Goal: Feedback & Contribution: Leave review/rating

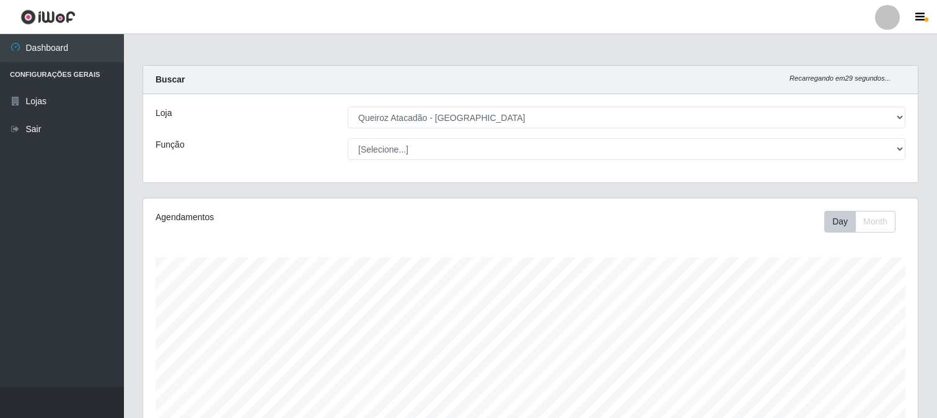
select select "464"
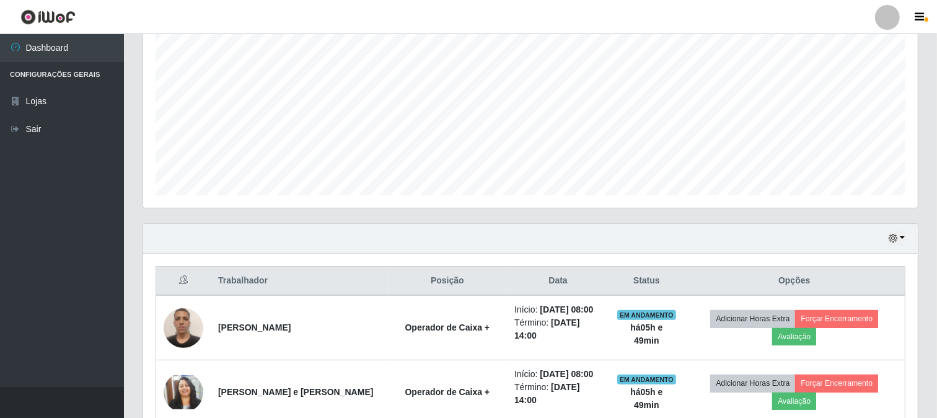
scroll to position [341, 0]
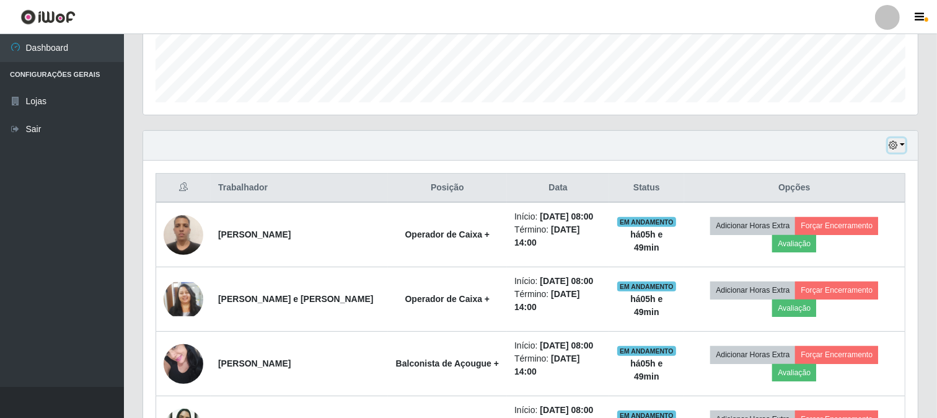
click at [902, 146] on button "button" at bounding box center [896, 145] width 17 height 14
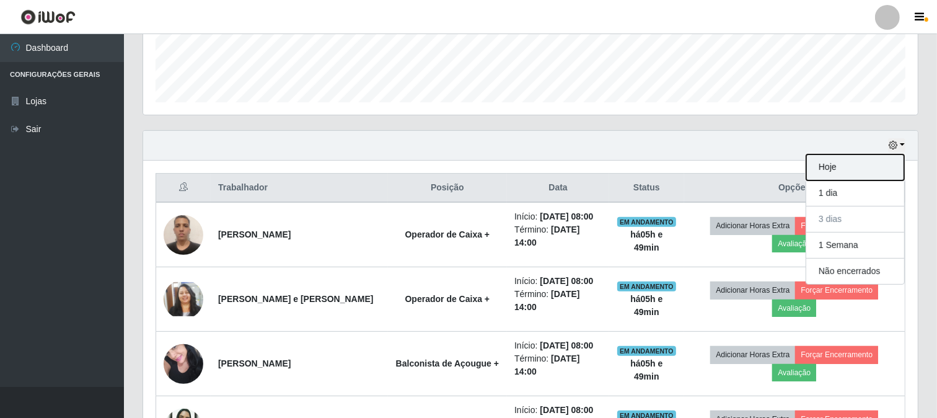
click at [851, 171] on button "Hoje" at bounding box center [855, 167] width 98 height 26
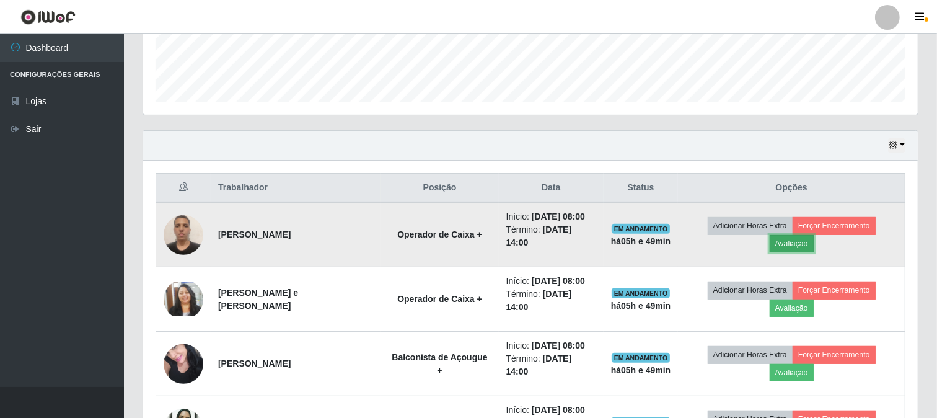
click at [800, 245] on button "Avaliação" at bounding box center [792, 243] width 44 height 17
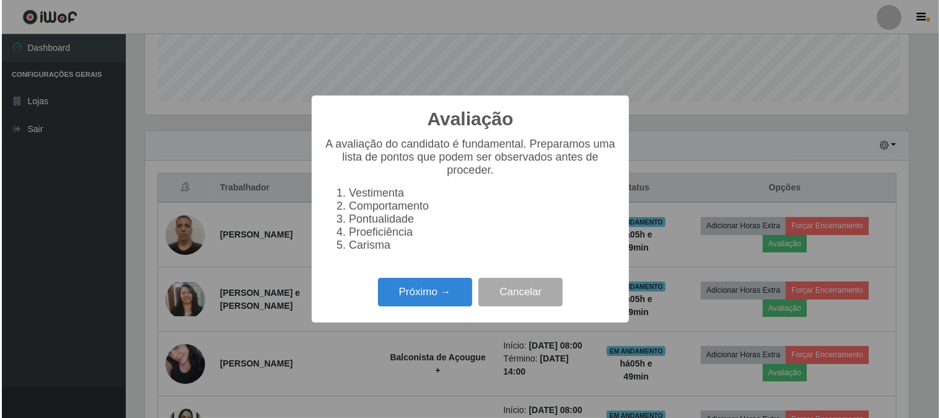
scroll to position [257, 767]
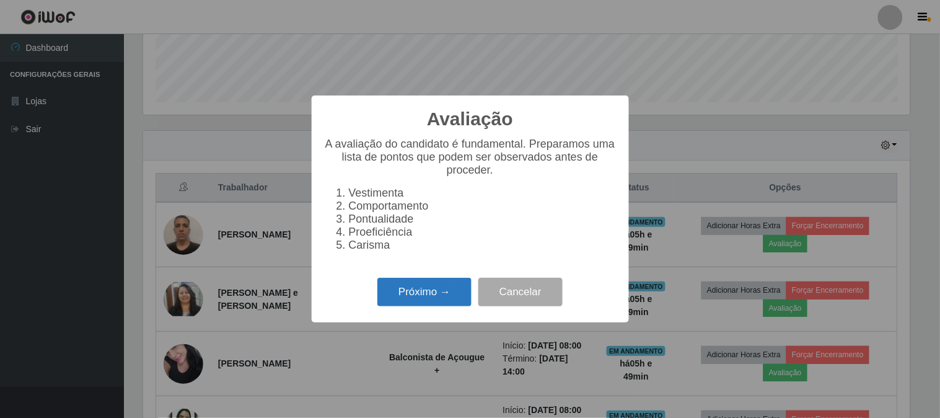
click at [415, 291] on button "Próximo →" at bounding box center [424, 292] width 94 height 29
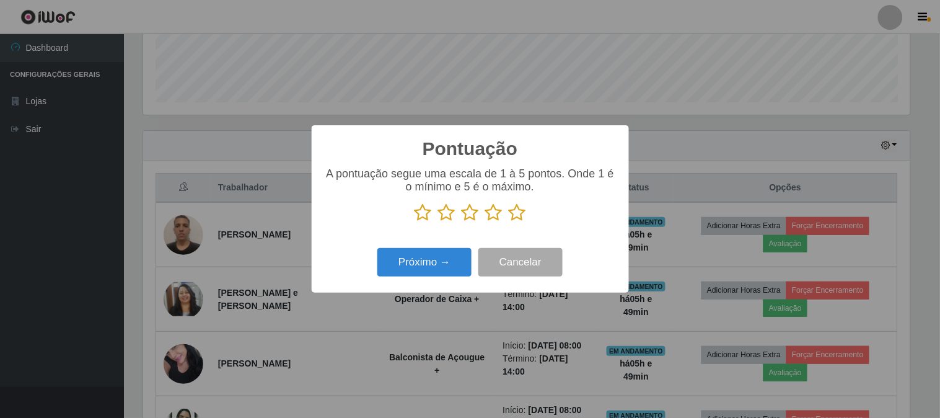
click at [522, 211] on icon at bounding box center [517, 212] width 17 height 19
click at [509, 222] on input "radio" at bounding box center [509, 222] width 0 height 0
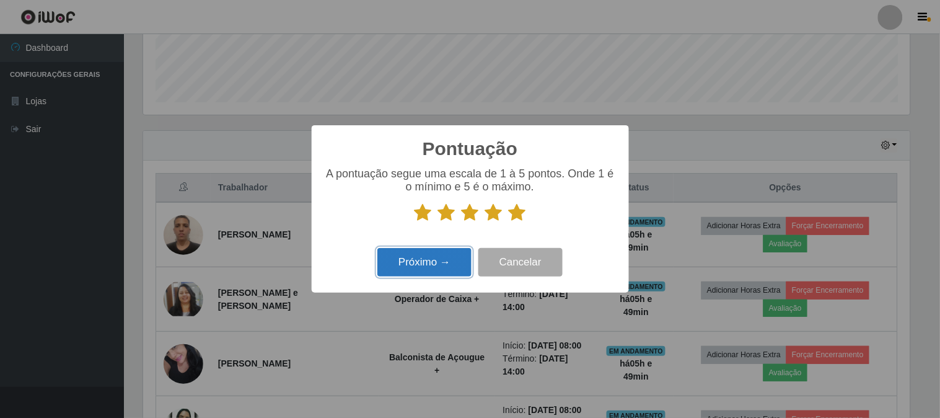
click at [436, 257] on button "Próximo →" at bounding box center [424, 262] width 94 height 29
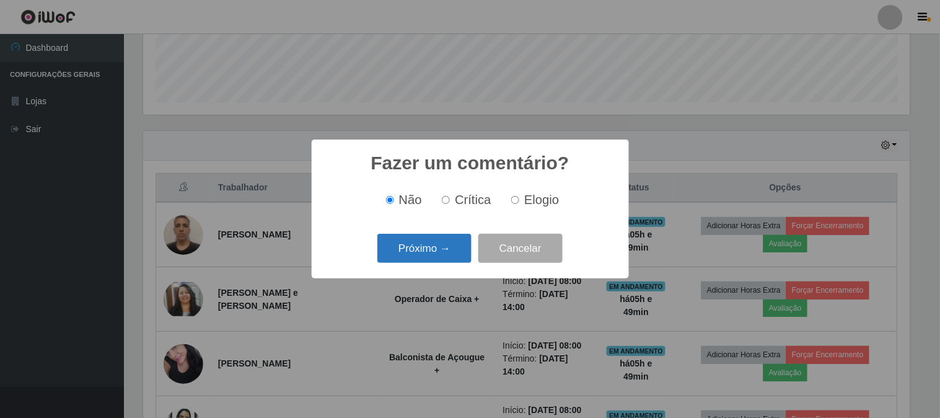
click at [448, 249] on button "Próximo →" at bounding box center [424, 248] width 94 height 29
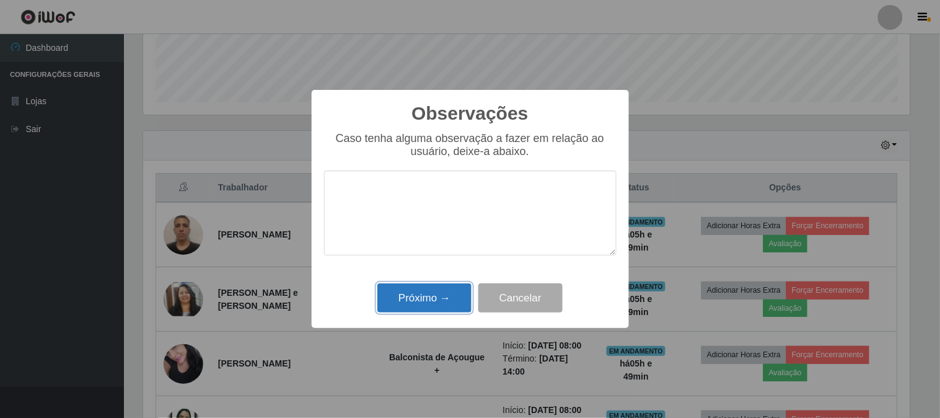
click at [430, 304] on button "Próximo →" at bounding box center [424, 297] width 94 height 29
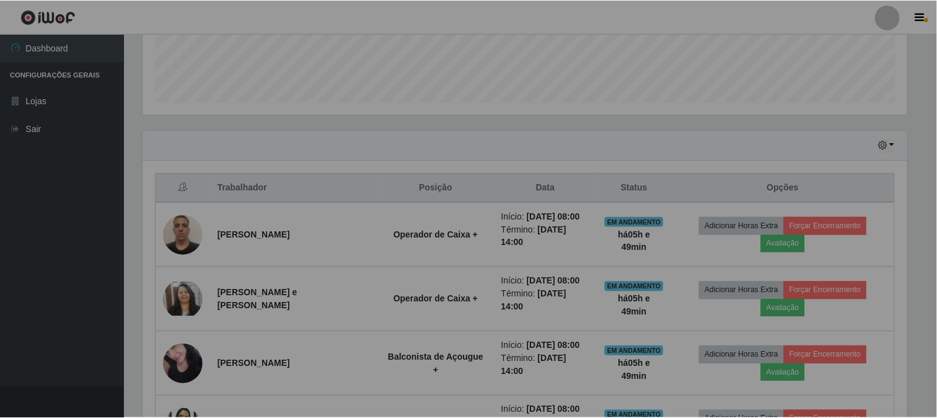
scroll to position [257, 775]
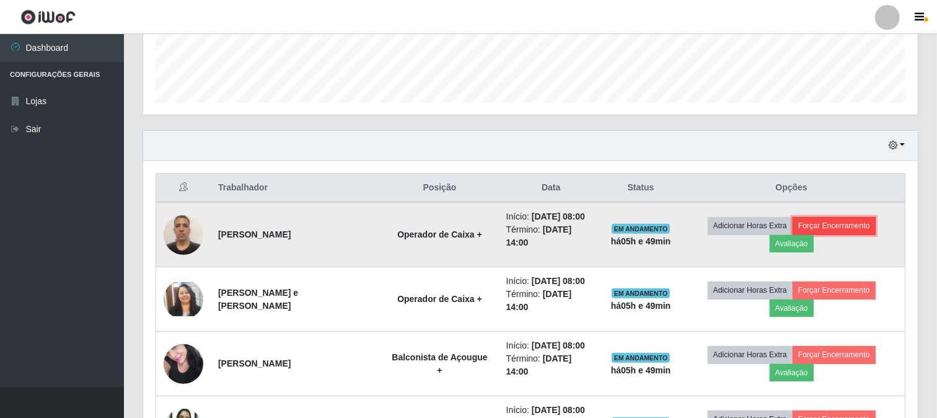
click at [839, 220] on button "Forçar Encerramento" at bounding box center [834, 225] width 83 height 17
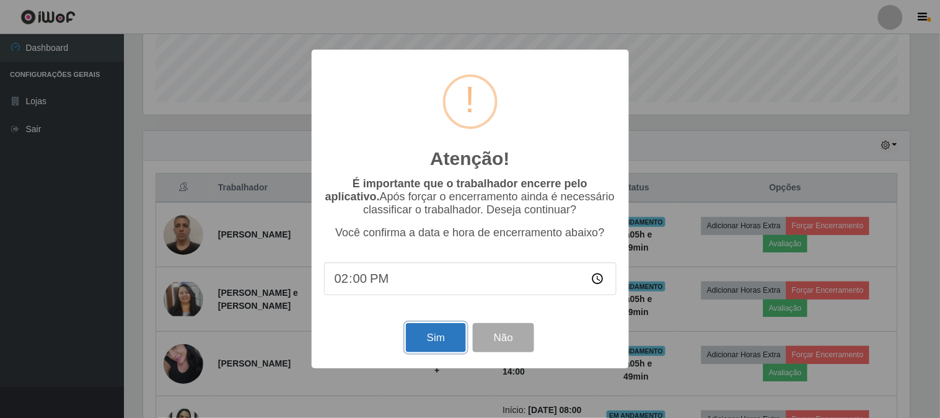
click at [436, 343] on button "Sim" at bounding box center [436, 337] width 60 height 29
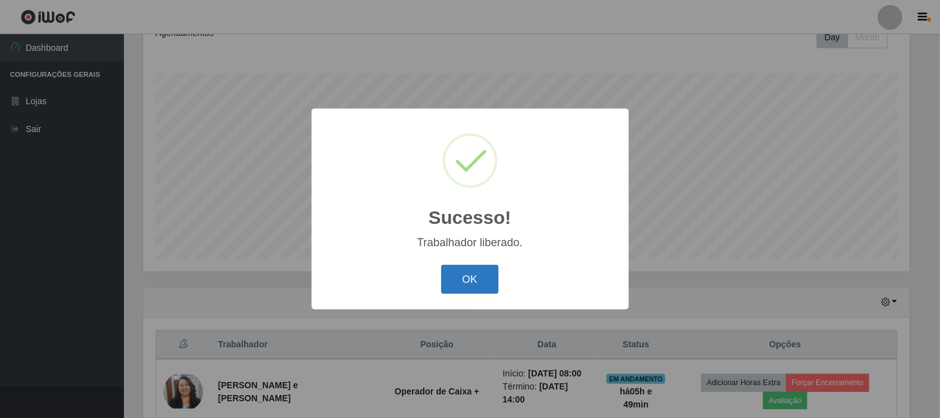
click at [487, 280] on button "OK" at bounding box center [470, 279] width 58 height 29
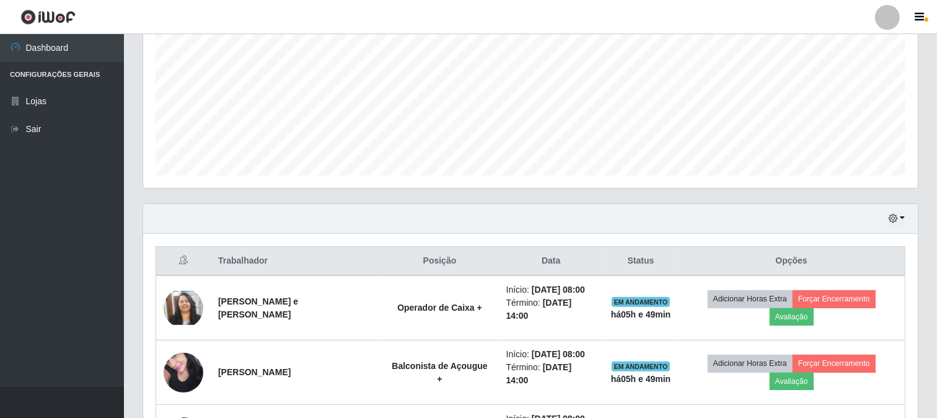
scroll to position [322, 0]
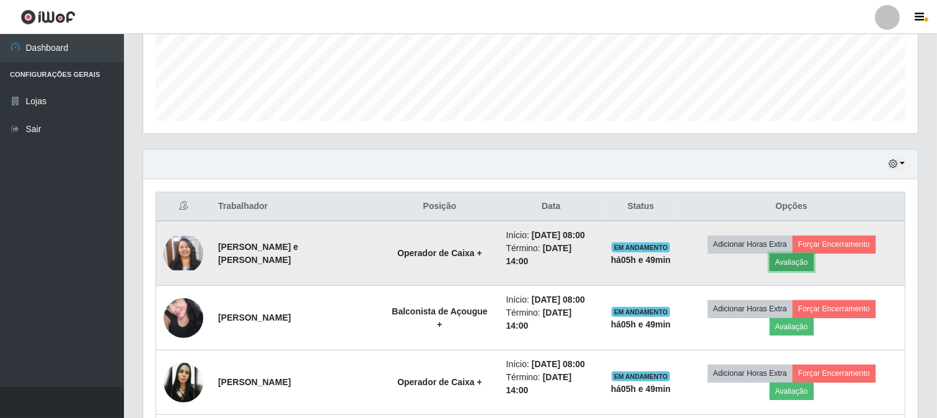
click at [797, 262] on button "Avaliação" at bounding box center [792, 262] width 44 height 17
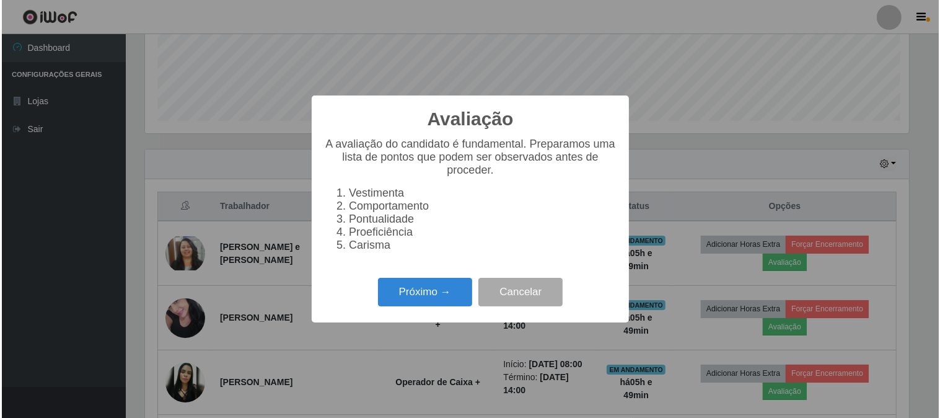
scroll to position [257, 767]
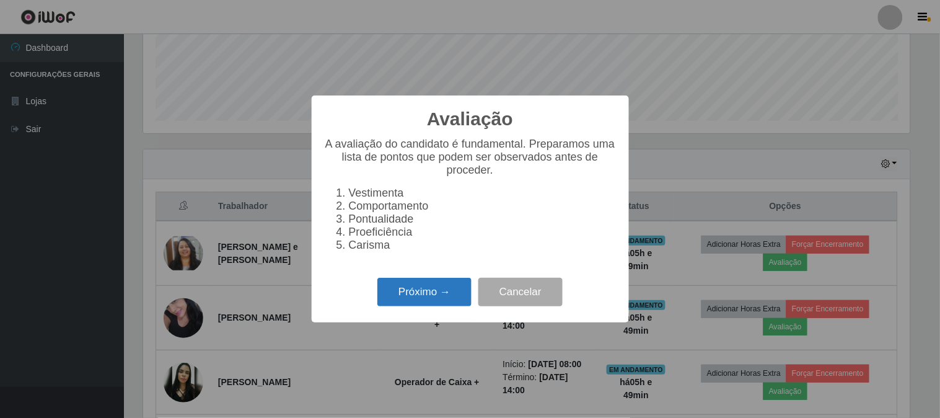
click at [408, 298] on button "Próximo →" at bounding box center [424, 292] width 94 height 29
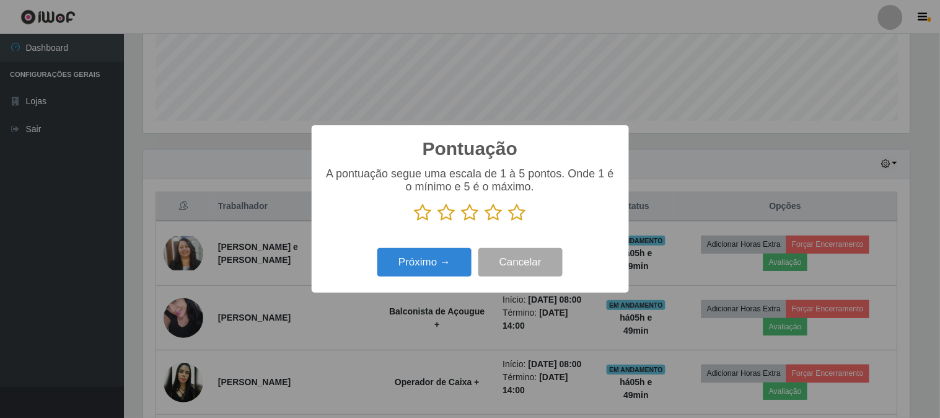
scroll to position [619564, 619054]
click at [519, 213] on icon at bounding box center [517, 212] width 17 height 19
click at [509, 222] on input "radio" at bounding box center [509, 222] width 0 height 0
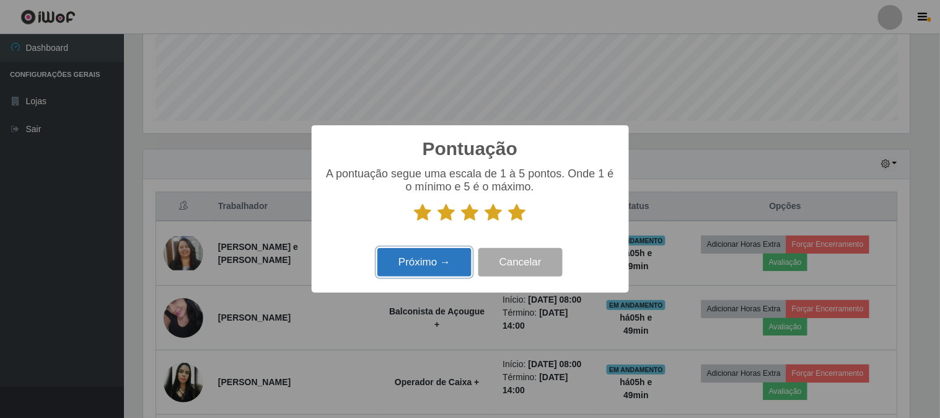
click at [451, 264] on button "Próximo →" at bounding box center [424, 262] width 94 height 29
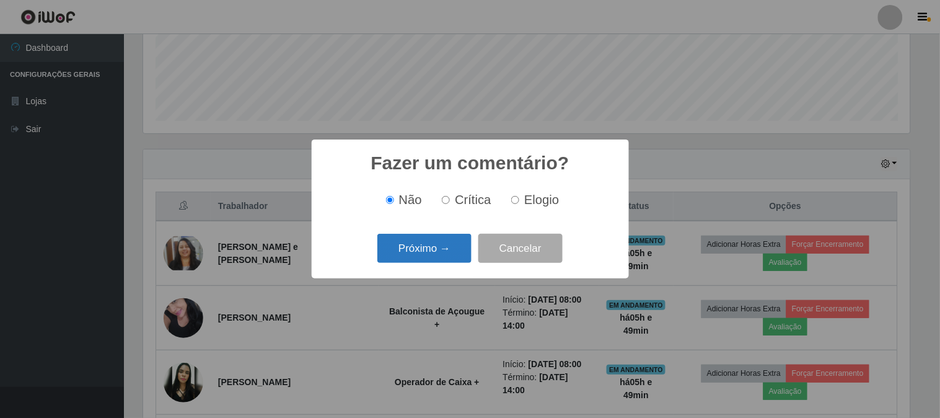
click at [454, 247] on button "Próximo →" at bounding box center [424, 248] width 94 height 29
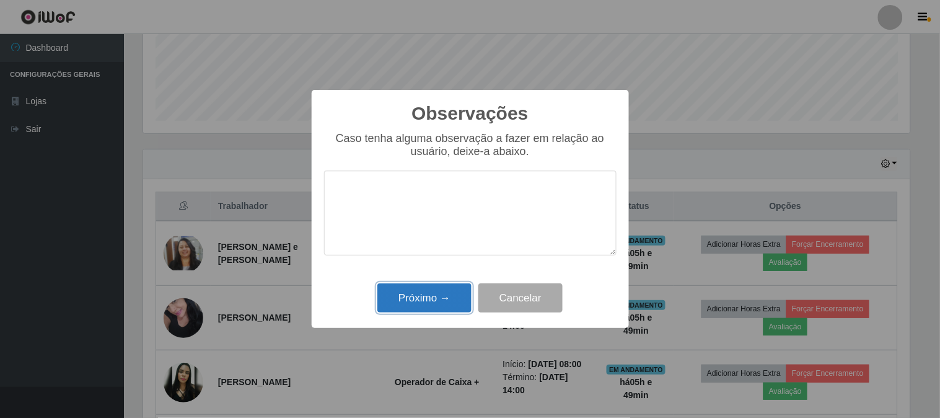
click at [463, 288] on button "Próximo →" at bounding box center [424, 297] width 94 height 29
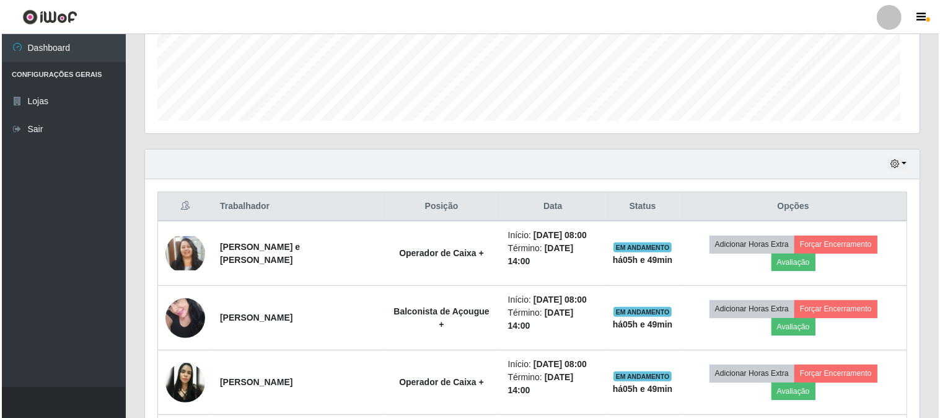
scroll to position [257, 775]
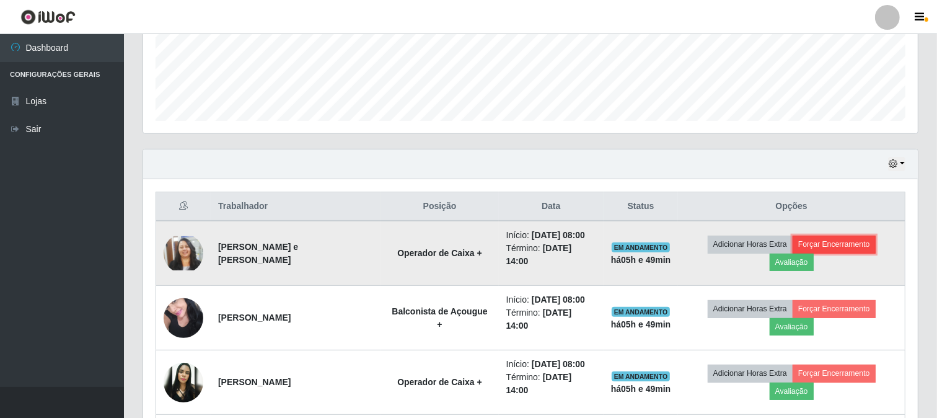
click at [839, 243] on button "Forçar Encerramento" at bounding box center [834, 244] width 83 height 17
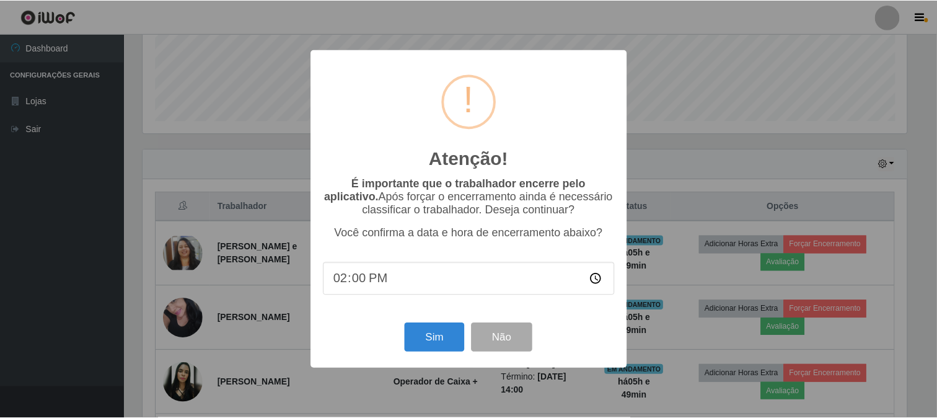
scroll to position [257, 767]
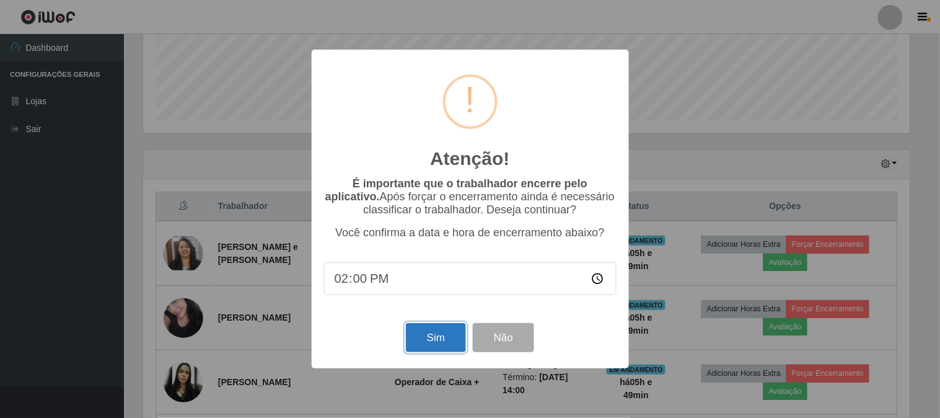
click at [430, 336] on button "Sim" at bounding box center [436, 337] width 60 height 29
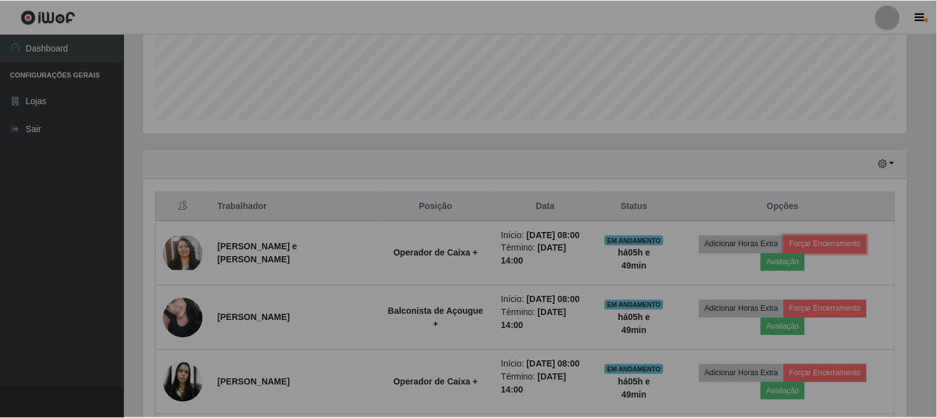
scroll to position [0, 0]
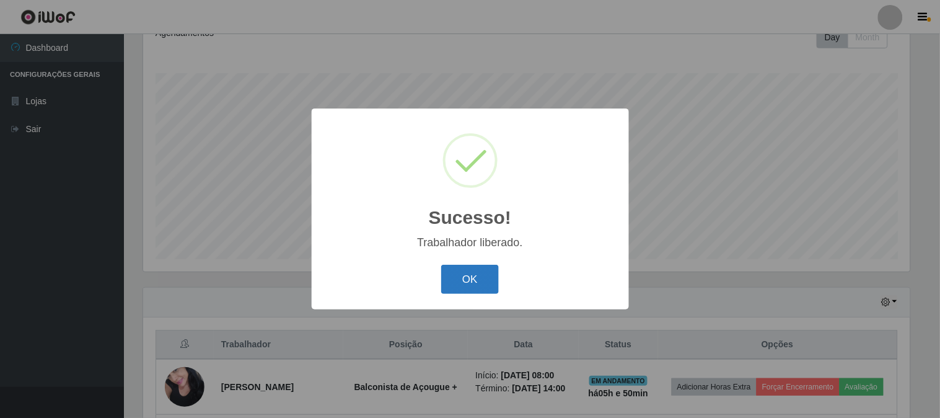
click at [479, 280] on button "OK" at bounding box center [470, 279] width 58 height 29
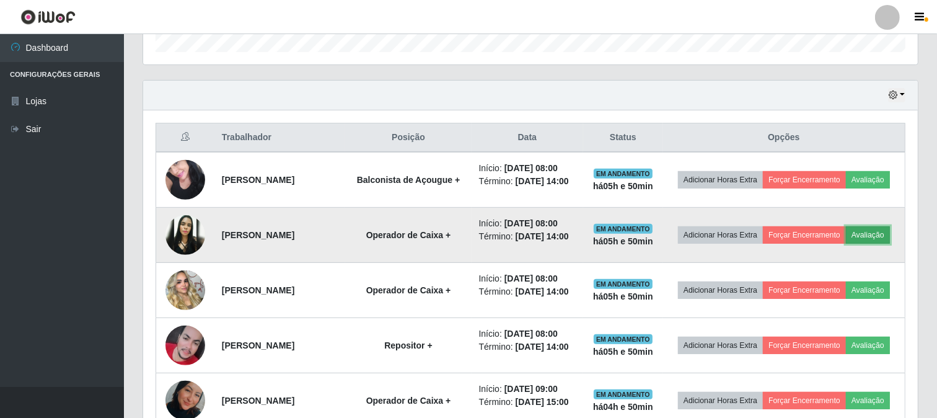
click at [846, 244] on button "Avaliação" at bounding box center [868, 234] width 44 height 17
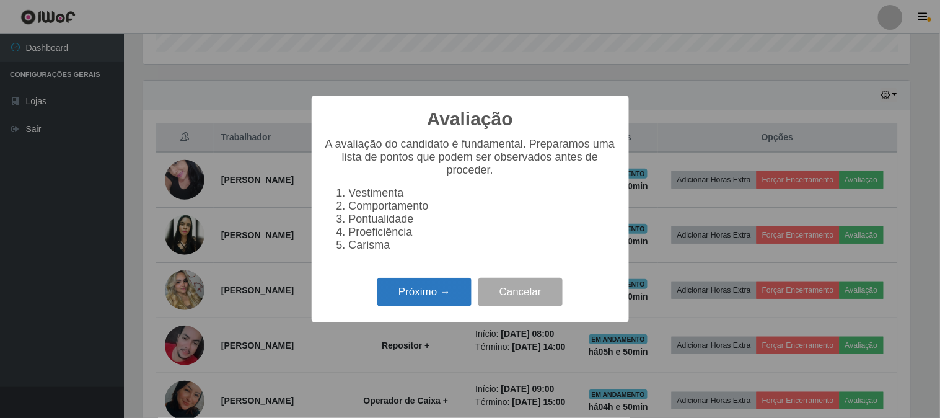
click at [432, 296] on button "Próximo →" at bounding box center [424, 292] width 94 height 29
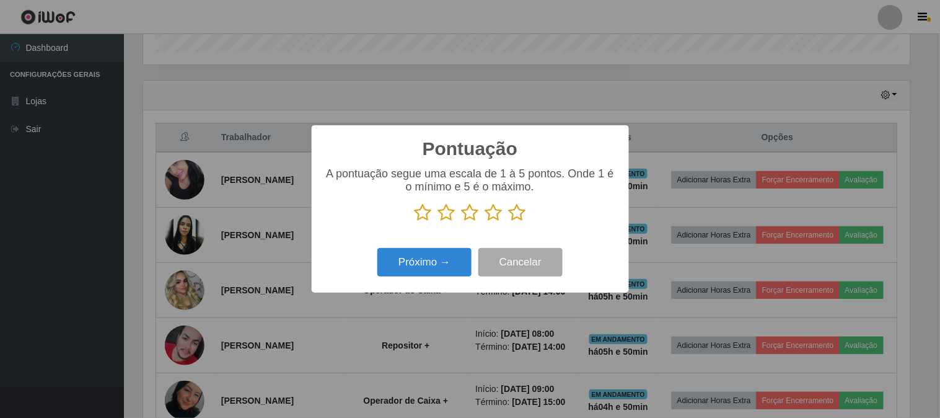
click at [514, 218] on icon at bounding box center [517, 212] width 17 height 19
click at [509, 222] on input "radio" at bounding box center [509, 222] width 0 height 0
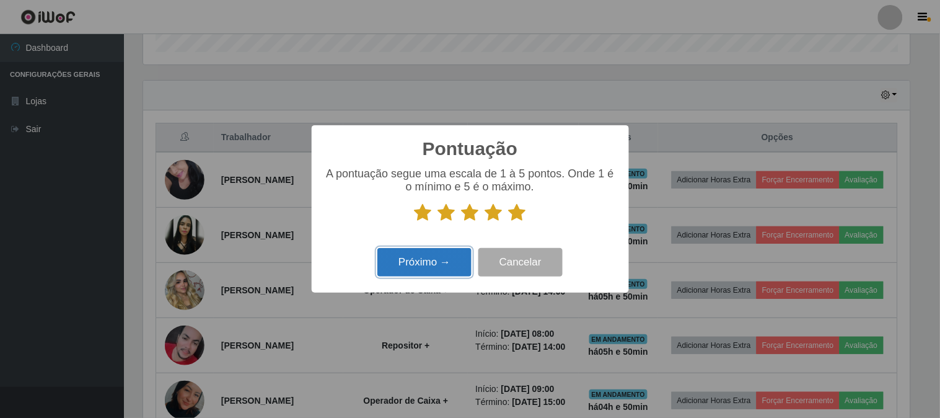
click at [425, 271] on button "Próximo →" at bounding box center [424, 262] width 94 height 29
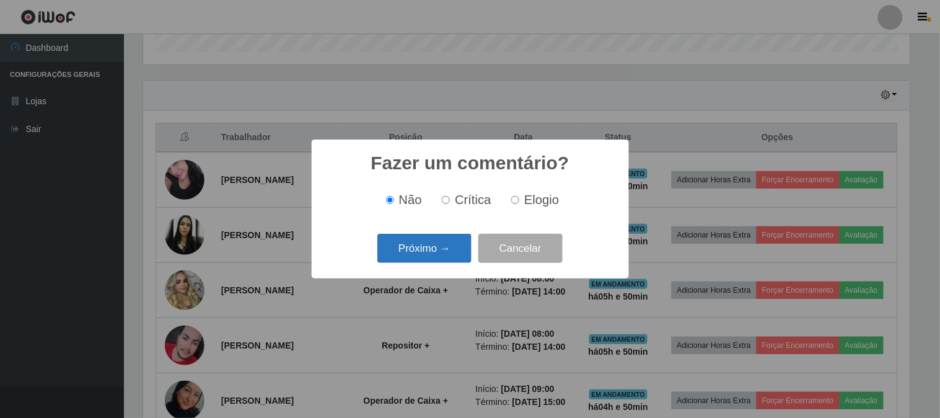
click at [454, 249] on button "Próximo →" at bounding box center [424, 248] width 94 height 29
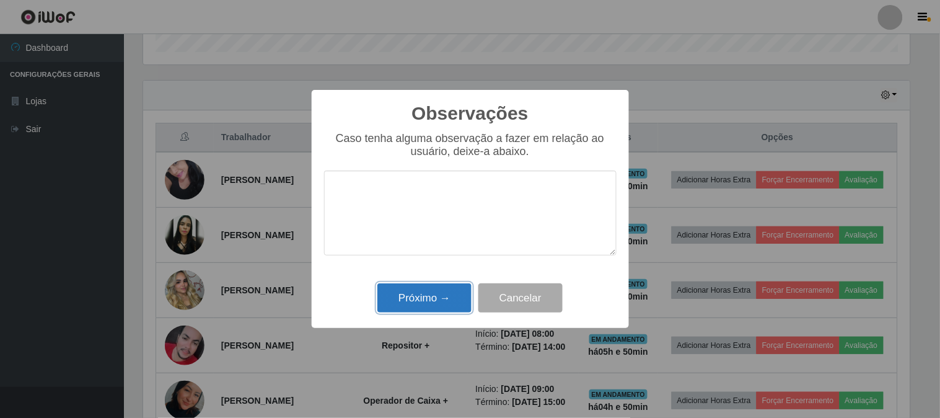
click at [446, 299] on button "Próximo →" at bounding box center [424, 297] width 94 height 29
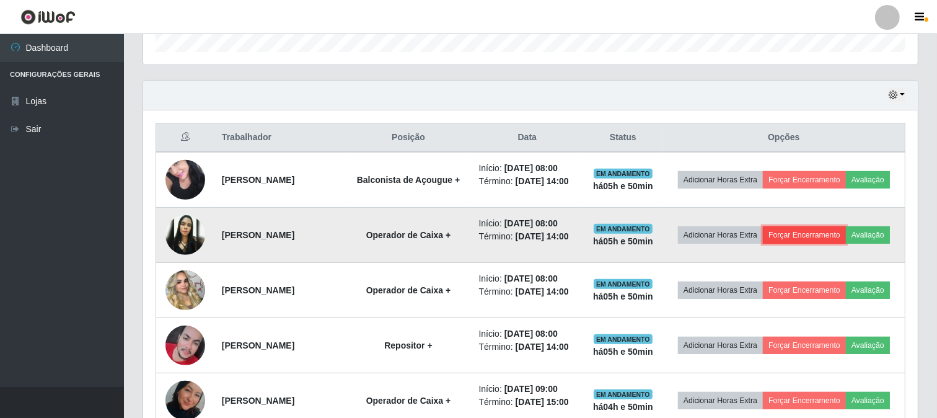
click at [846, 240] on button "Forçar Encerramento" at bounding box center [804, 234] width 83 height 17
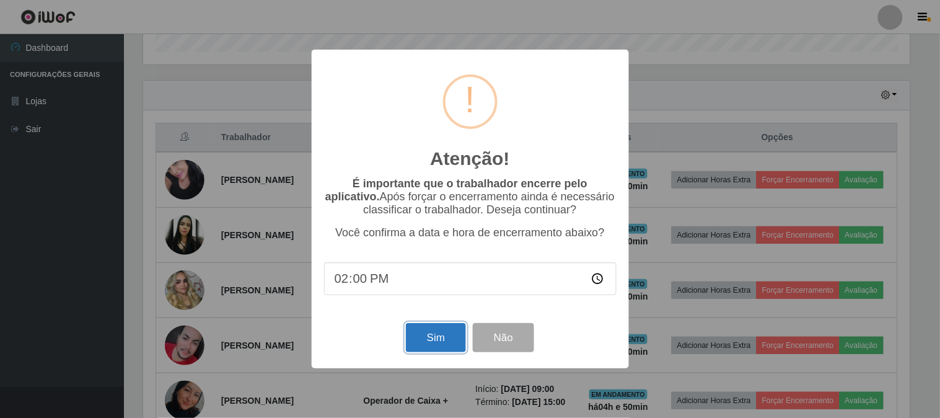
click at [418, 337] on button "Sim" at bounding box center [436, 337] width 60 height 29
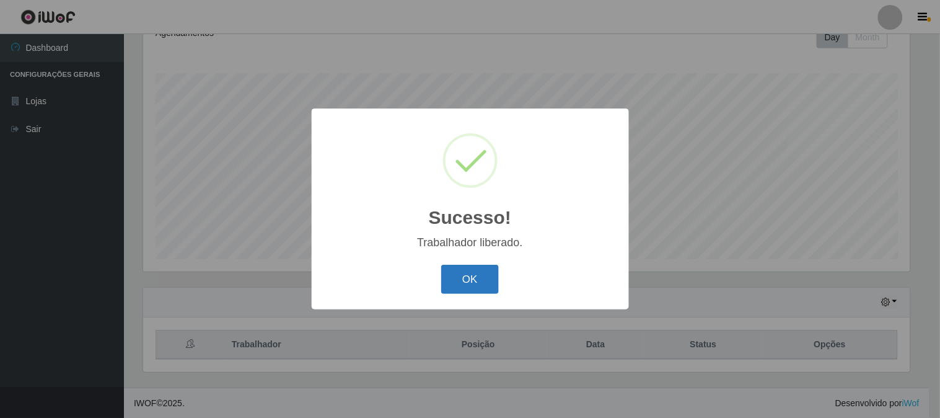
click at [475, 276] on button "OK" at bounding box center [470, 279] width 58 height 29
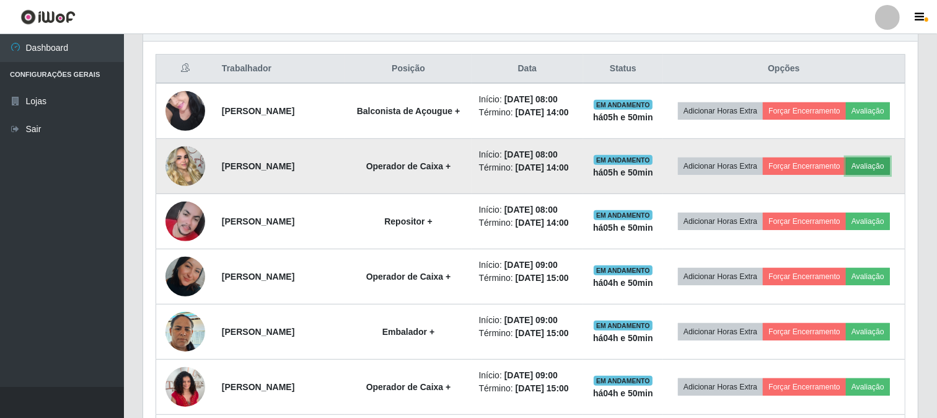
click at [846, 175] on button "Avaliação" at bounding box center [868, 165] width 44 height 17
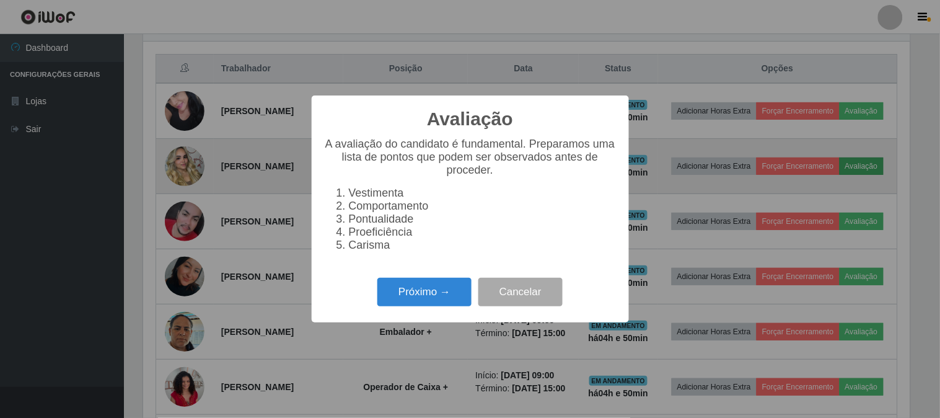
scroll to position [257, 767]
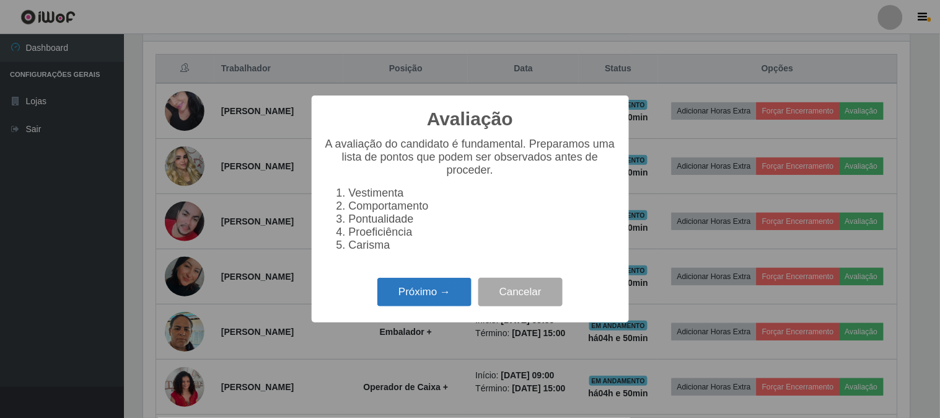
click at [438, 298] on button "Próximo →" at bounding box center [424, 292] width 94 height 29
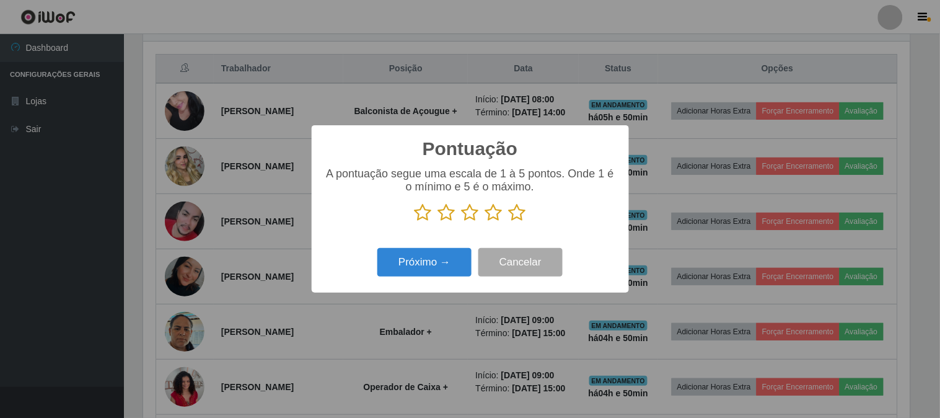
click at [521, 209] on icon at bounding box center [517, 212] width 17 height 19
click at [509, 222] on input "radio" at bounding box center [509, 222] width 0 height 0
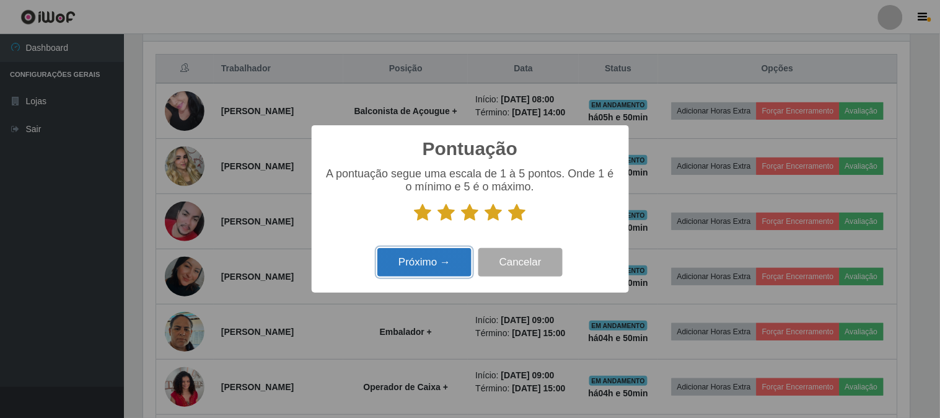
click at [425, 271] on button "Próximo →" at bounding box center [424, 262] width 94 height 29
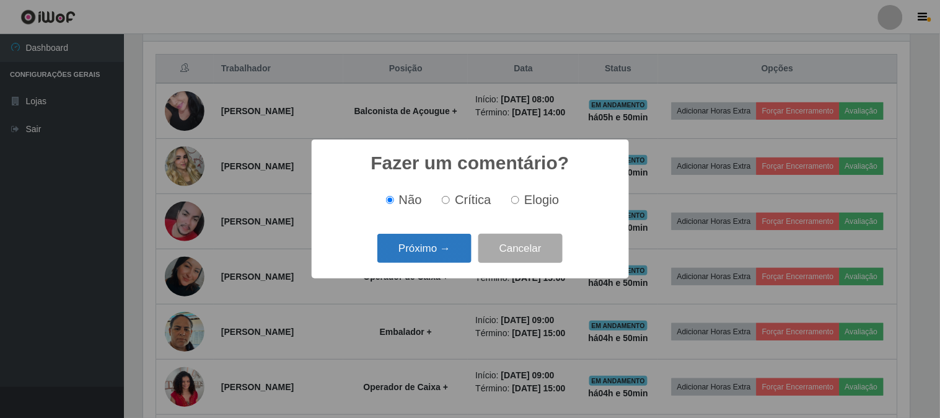
click at [456, 255] on button "Próximo →" at bounding box center [424, 248] width 94 height 29
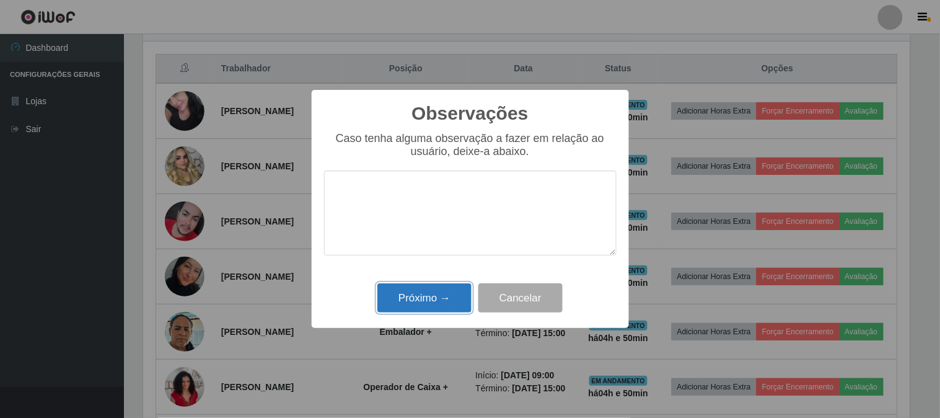
click at [430, 298] on button "Próximo →" at bounding box center [424, 297] width 94 height 29
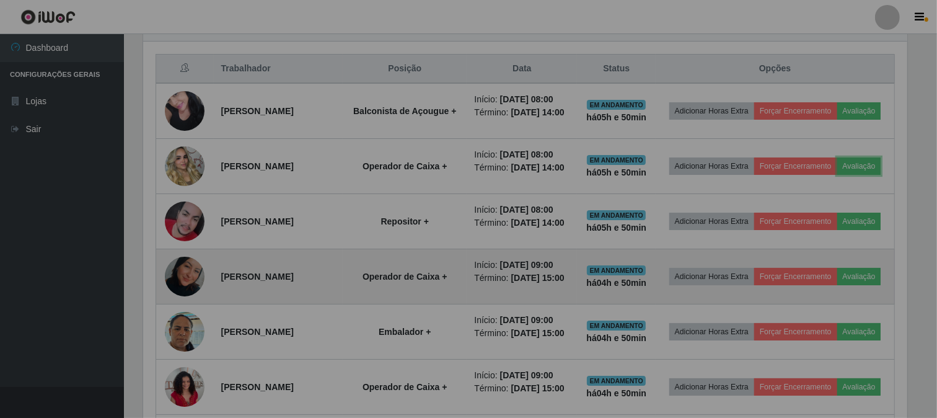
scroll to position [257, 775]
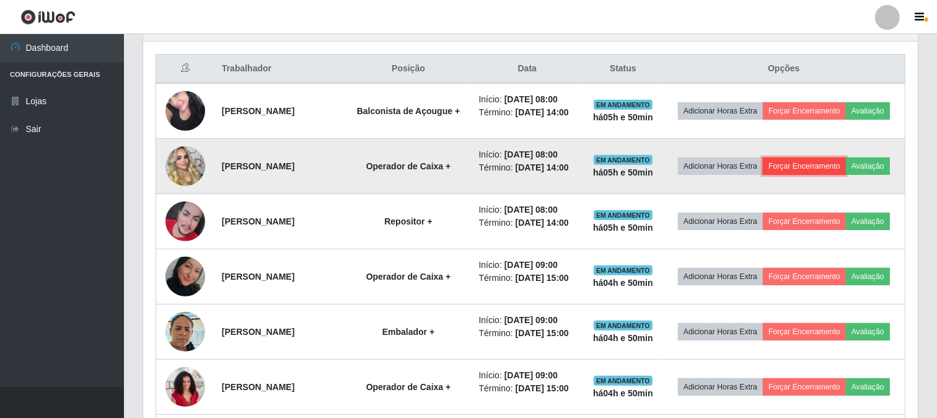
click at [846, 166] on button "Forçar Encerramento" at bounding box center [804, 165] width 83 height 17
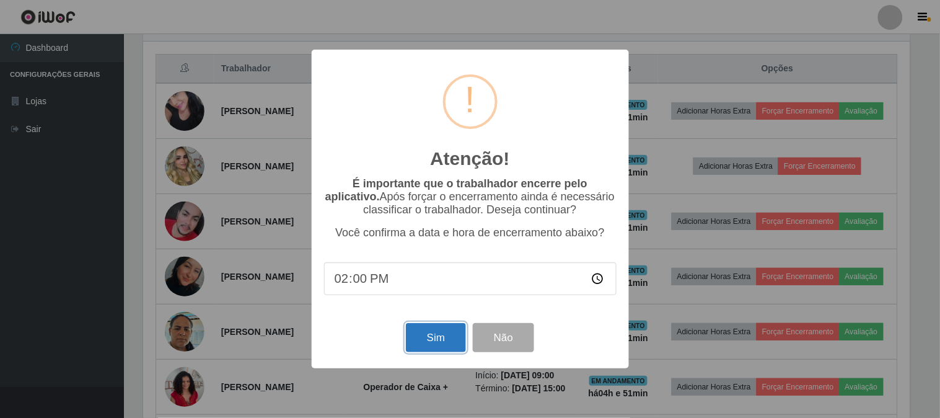
click at [443, 342] on button "Sim" at bounding box center [436, 337] width 60 height 29
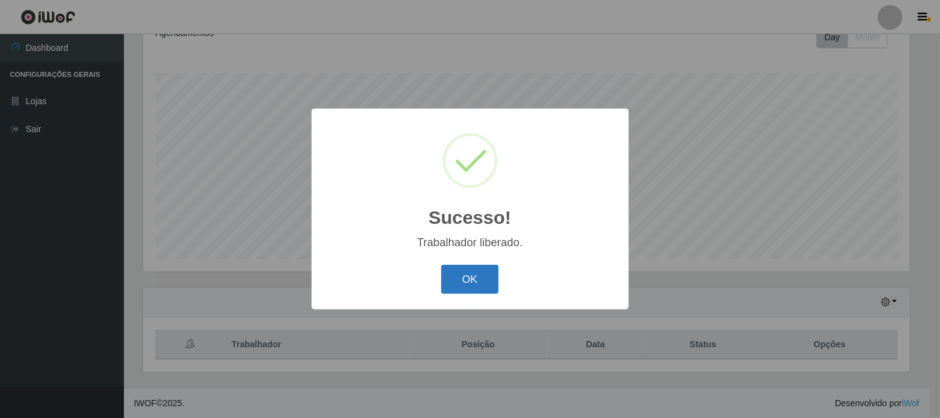
click at [475, 276] on button "OK" at bounding box center [470, 279] width 58 height 29
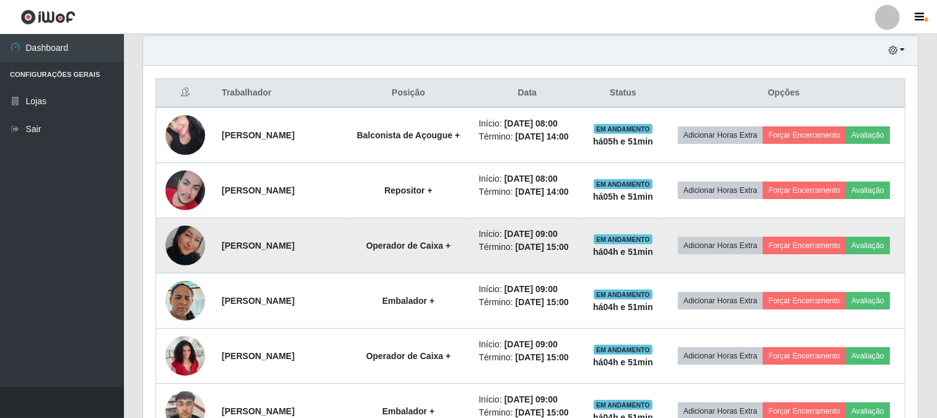
scroll to position [460, 0]
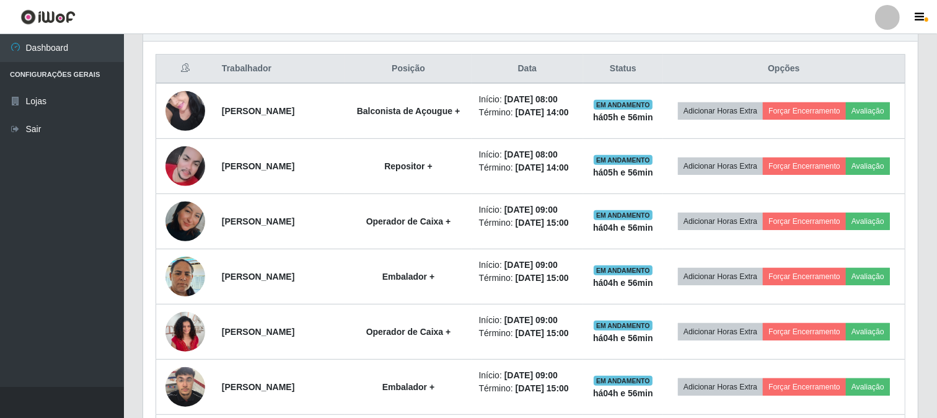
click at [346, 64] on th "Trabalhador" at bounding box center [279, 69] width 131 height 29
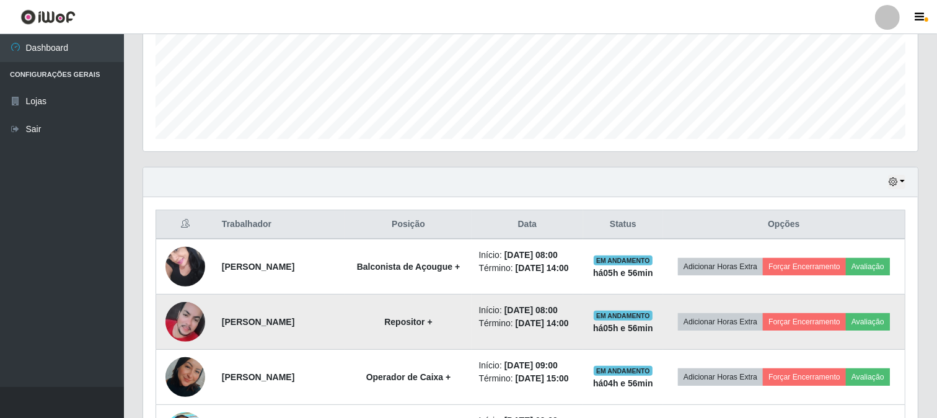
scroll to position [391, 0]
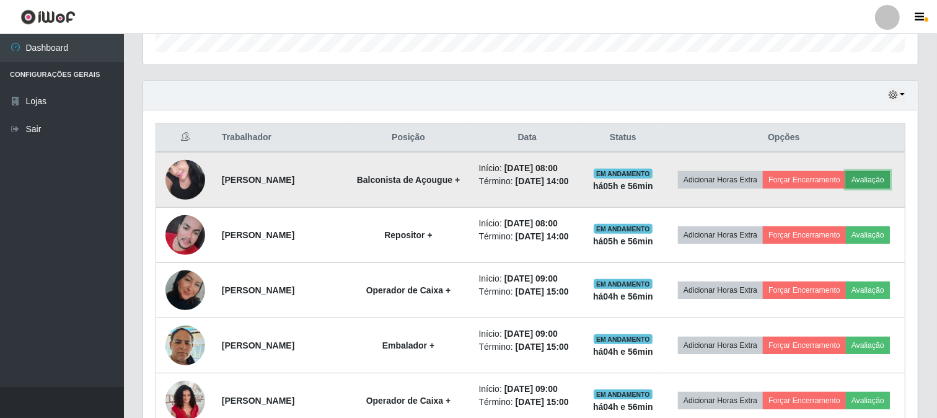
click at [846, 188] on button "Avaliação" at bounding box center [868, 179] width 44 height 17
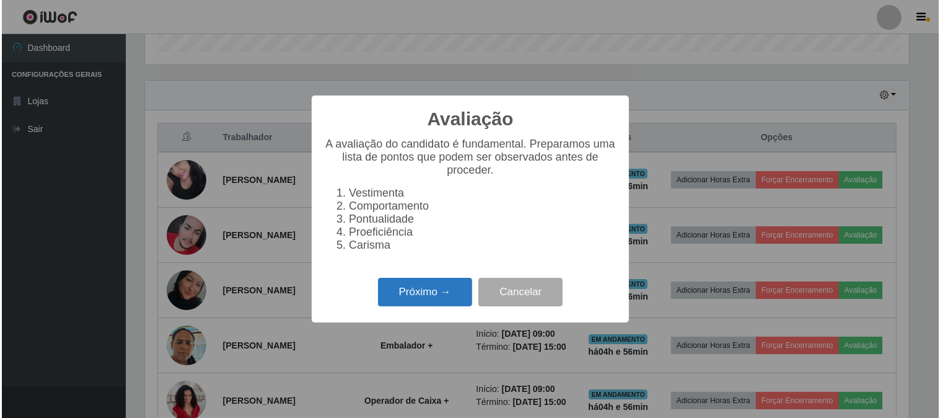
scroll to position [257, 767]
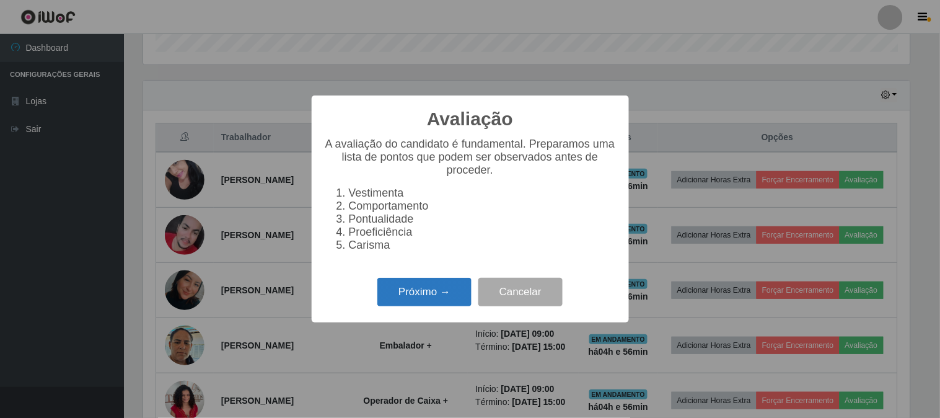
click at [449, 299] on button "Próximo →" at bounding box center [424, 292] width 94 height 29
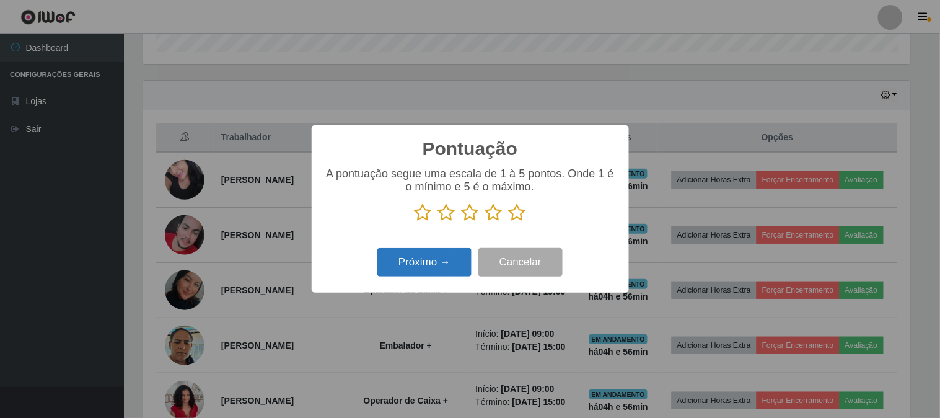
scroll to position [619564, 619054]
click at [518, 213] on icon at bounding box center [517, 212] width 17 height 19
click at [509, 222] on input "radio" at bounding box center [509, 222] width 0 height 0
click at [459, 258] on button "Próximo →" at bounding box center [424, 262] width 94 height 29
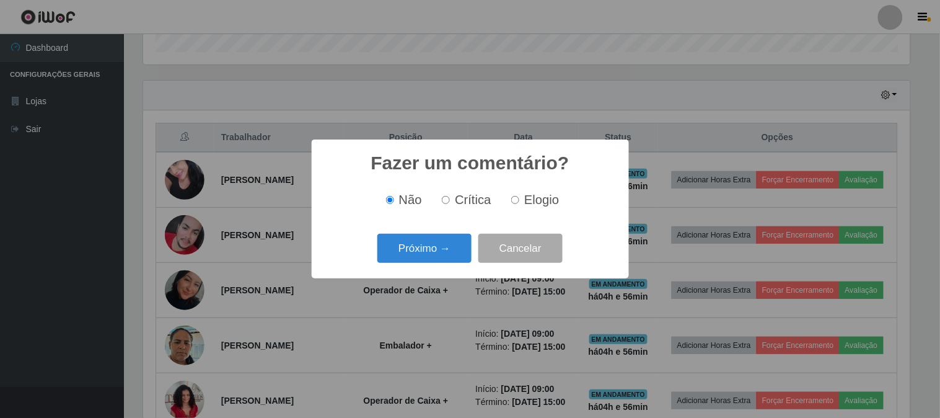
click at [459, 258] on button "Próximo →" at bounding box center [424, 248] width 94 height 29
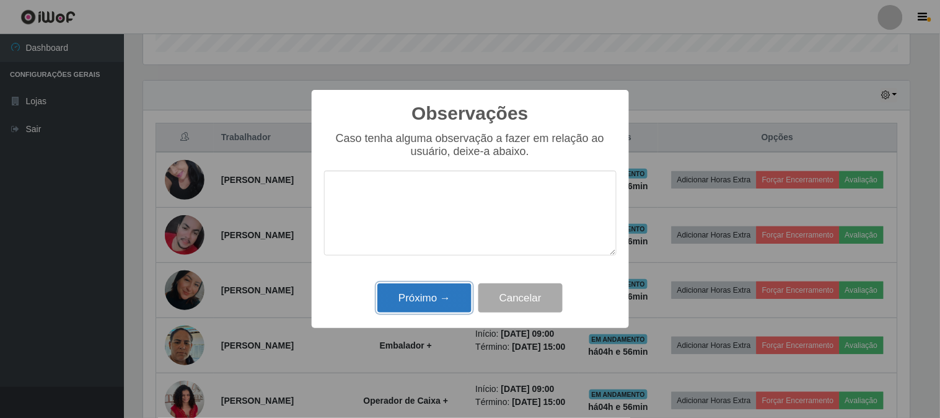
click at [429, 301] on button "Próximo →" at bounding box center [424, 297] width 94 height 29
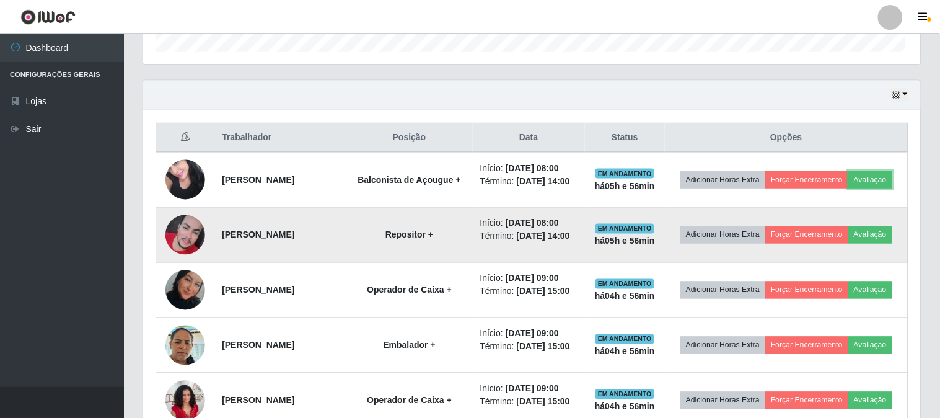
scroll to position [257, 775]
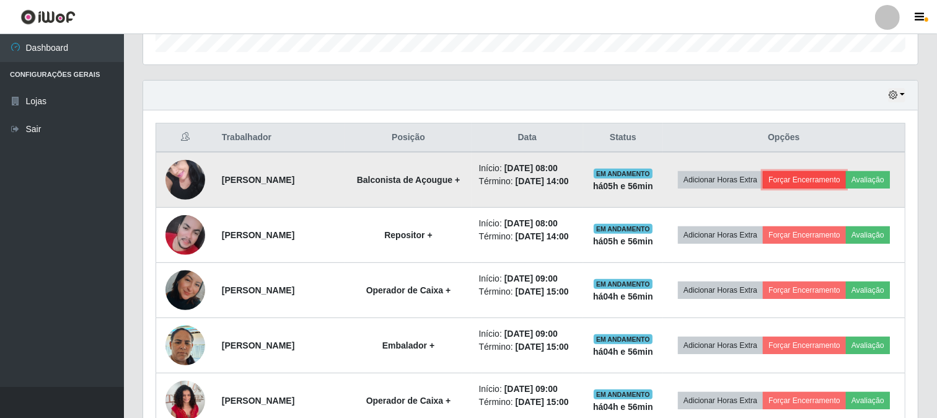
click at [846, 177] on button "Forçar Encerramento" at bounding box center [804, 179] width 83 height 17
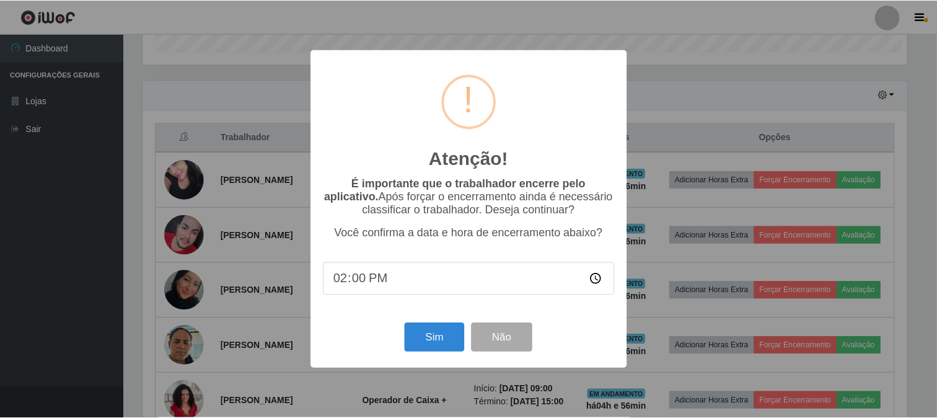
scroll to position [257, 767]
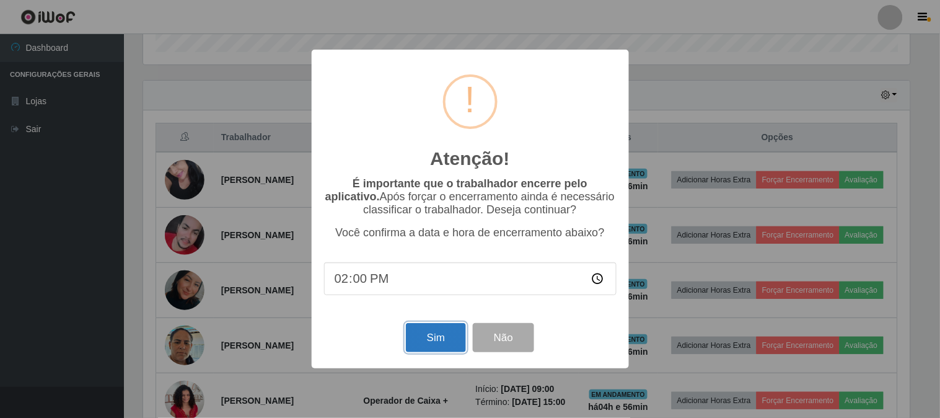
click at [420, 347] on button "Sim" at bounding box center [436, 337] width 60 height 29
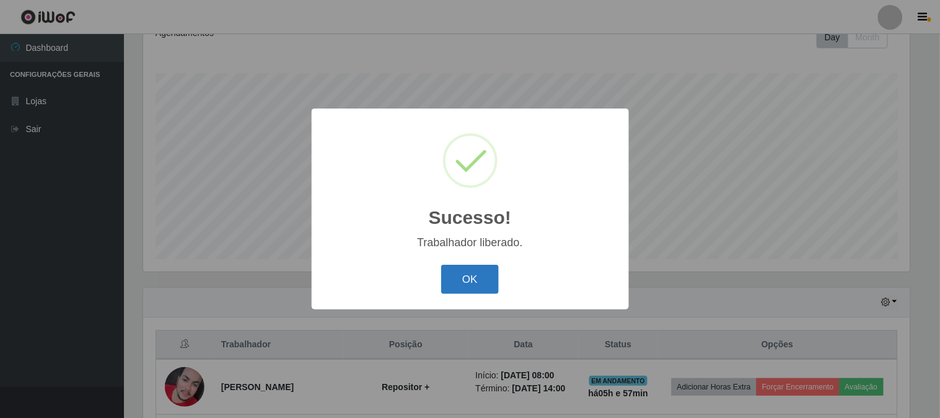
click at [485, 283] on button "OK" at bounding box center [470, 279] width 58 height 29
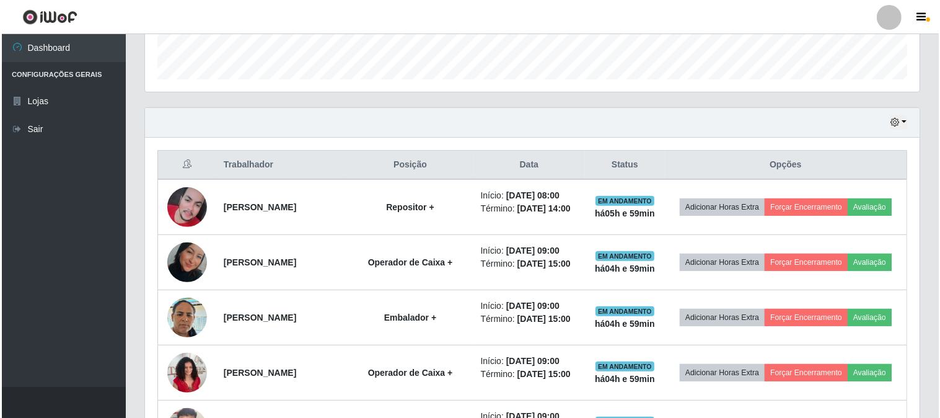
scroll to position [351, 0]
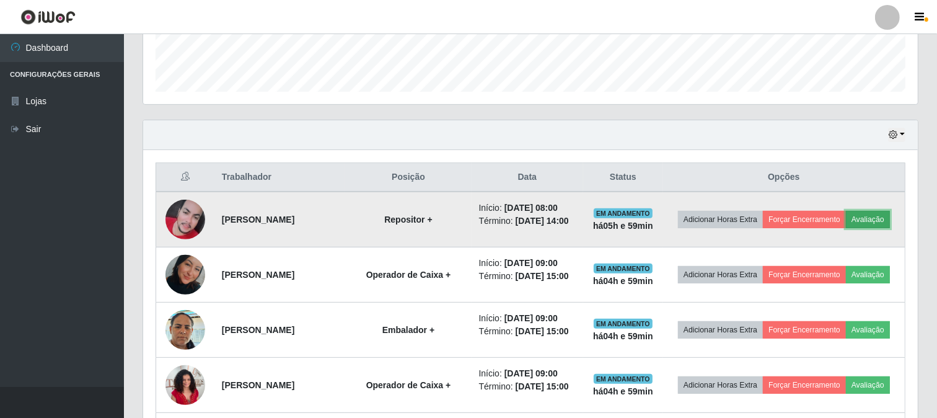
click at [846, 228] on button "Avaliação" at bounding box center [868, 219] width 44 height 17
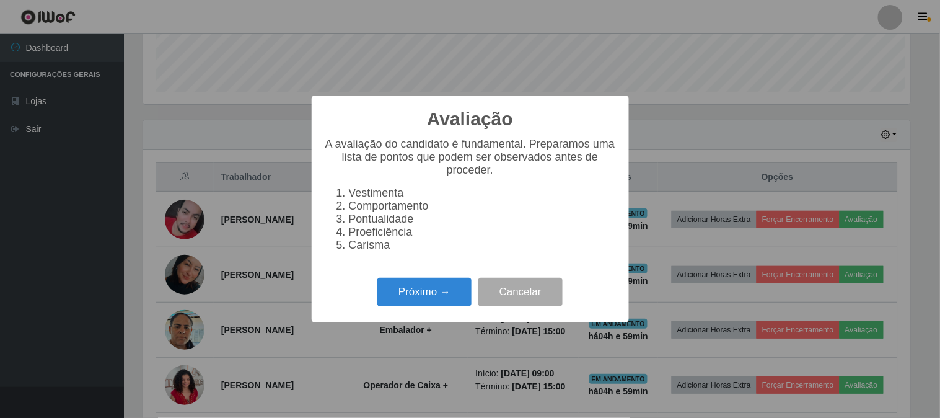
scroll to position [257, 767]
click at [443, 299] on button "Próximo →" at bounding box center [424, 292] width 94 height 29
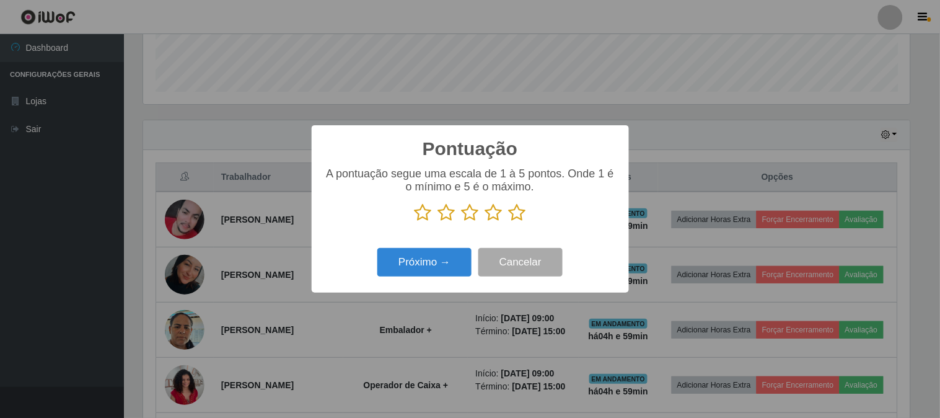
drag, startPoint x: 519, startPoint y: 216, endPoint x: 464, endPoint y: 245, distance: 62.9
click at [519, 216] on icon at bounding box center [517, 212] width 17 height 19
click at [509, 222] on input "radio" at bounding box center [509, 222] width 0 height 0
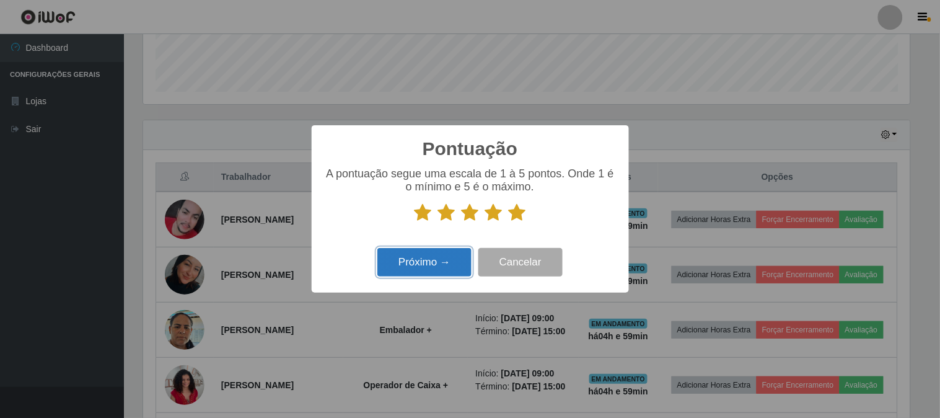
click at [438, 270] on button "Próximo →" at bounding box center [424, 262] width 94 height 29
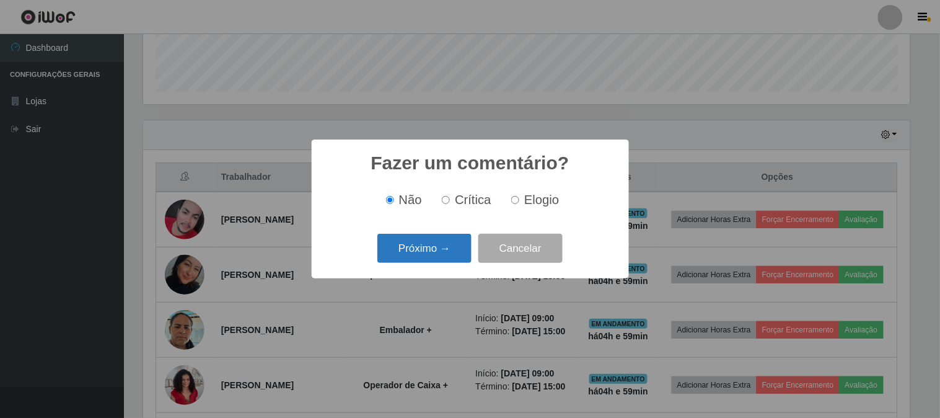
click at [448, 252] on button "Próximo →" at bounding box center [424, 248] width 94 height 29
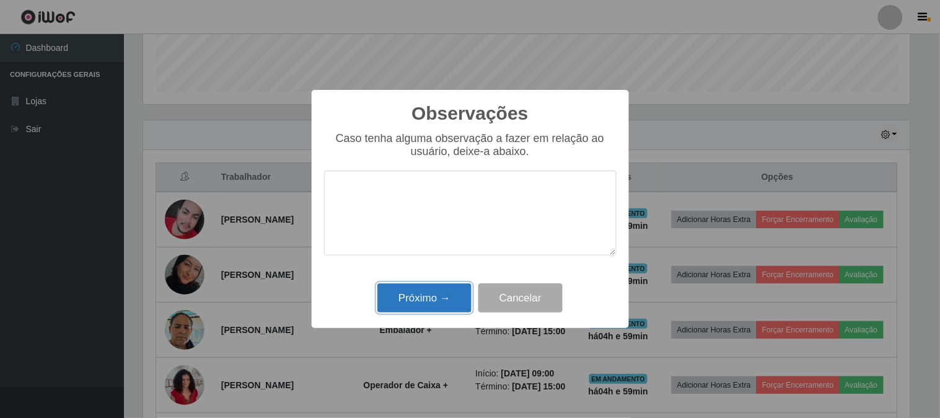
click at [457, 301] on button "Próximo →" at bounding box center [424, 297] width 94 height 29
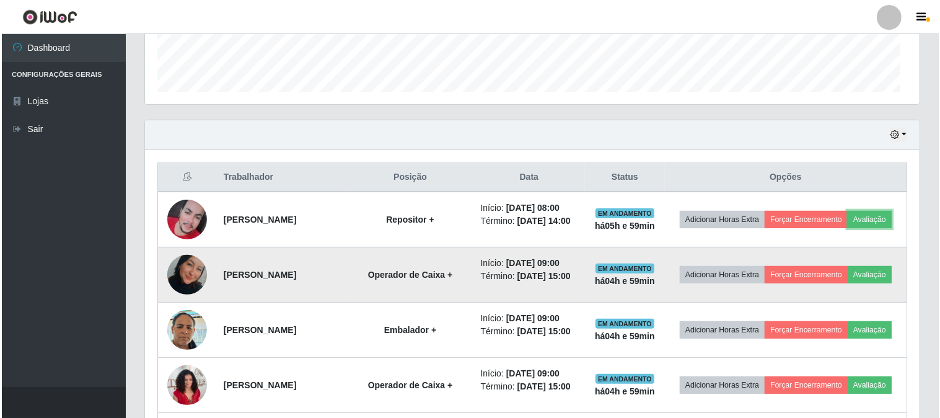
scroll to position [257, 775]
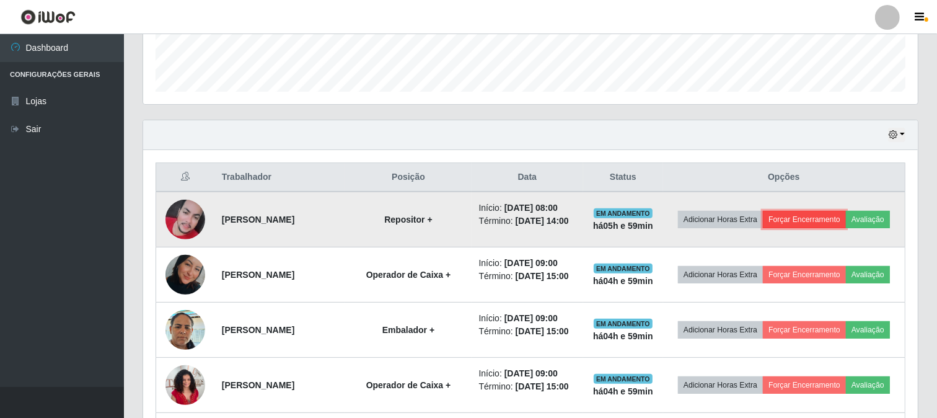
click at [839, 211] on button "Forçar Encerramento" at bounding box center [804, 219] width 83 height 17
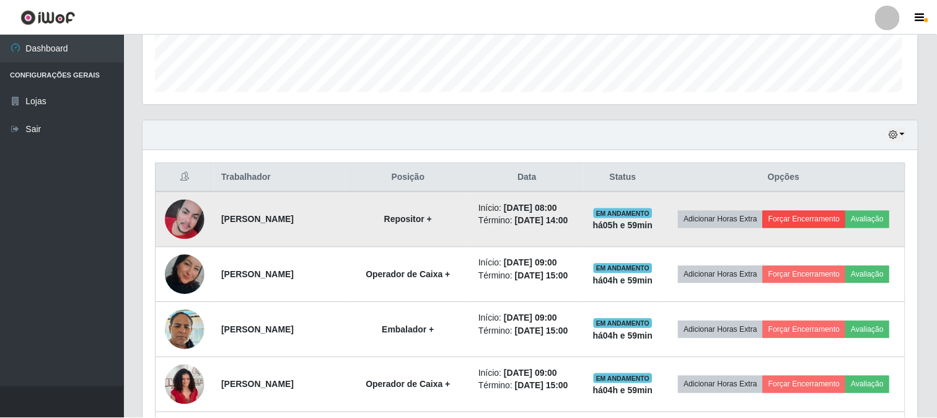
scroll to position [257, 767]
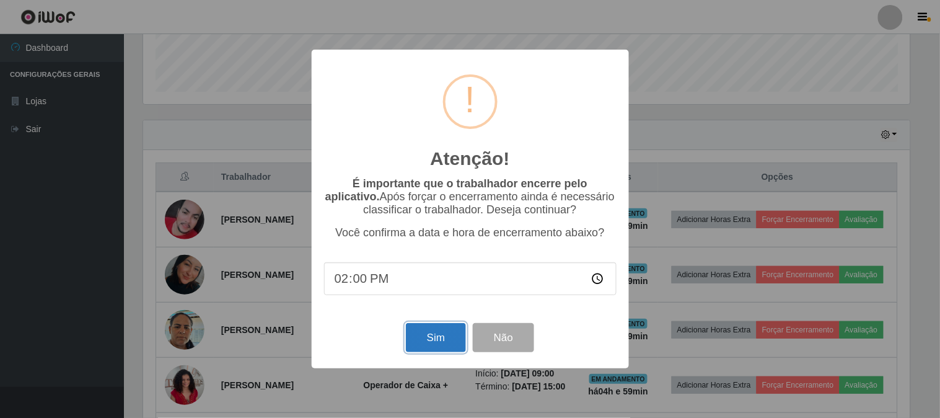
click at [438, 337] on button "Sim" at bounding box center [436, 337] width 60 height 29
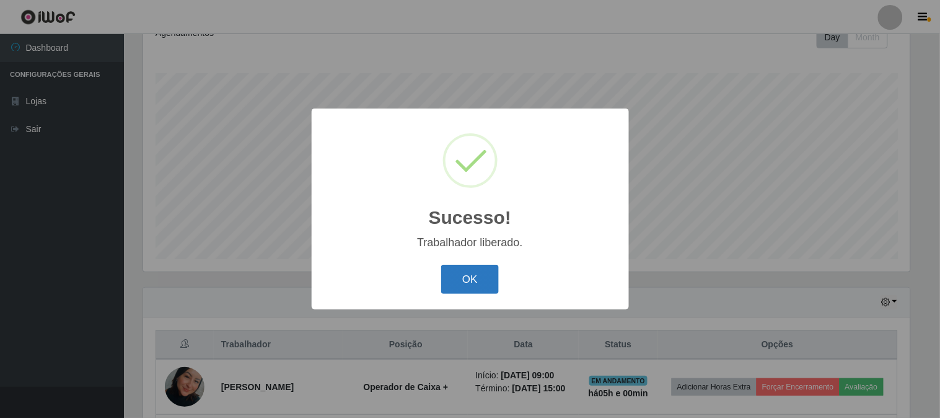
click at [479, 271] on button "OK" at bounding box center [470, 279] width 58 height 29
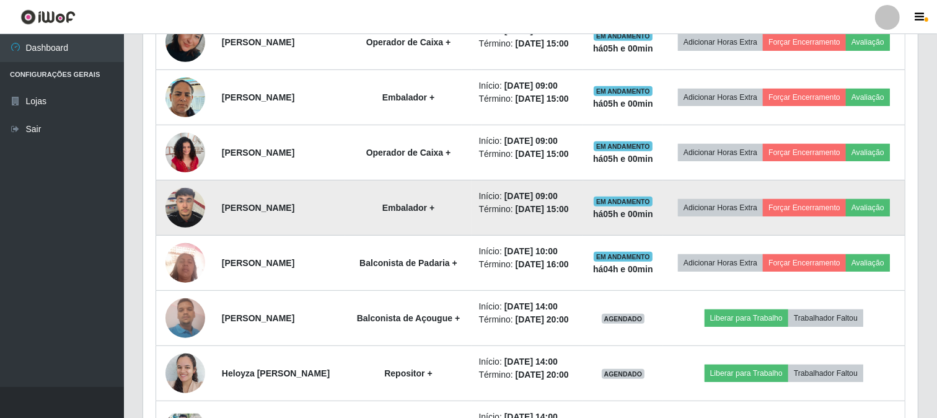
scroll to position [598, 0]
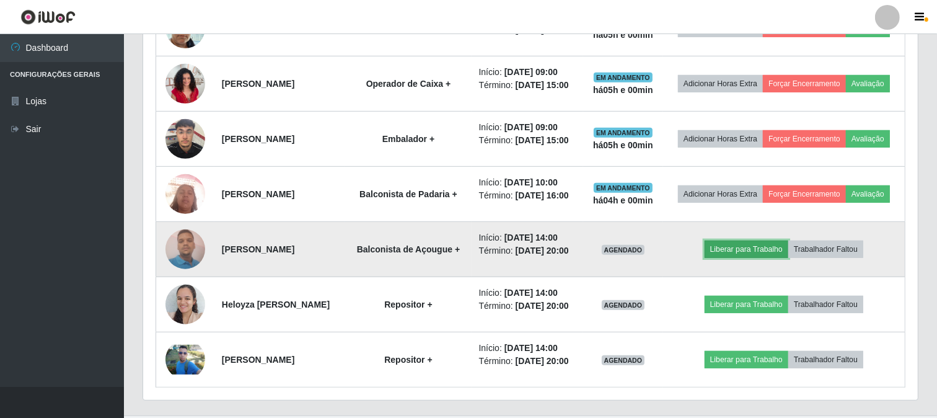
click at [751, 258] on button "Liberar para Trabalho" at bounding box center [747, 248] width 84 height 17
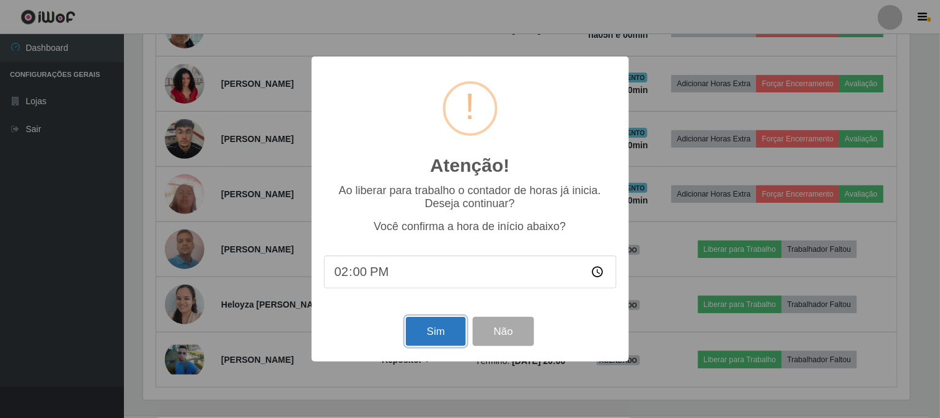
click at [444, 327] on button "Sim" at bounding box center [436, 331] width 60 height 29
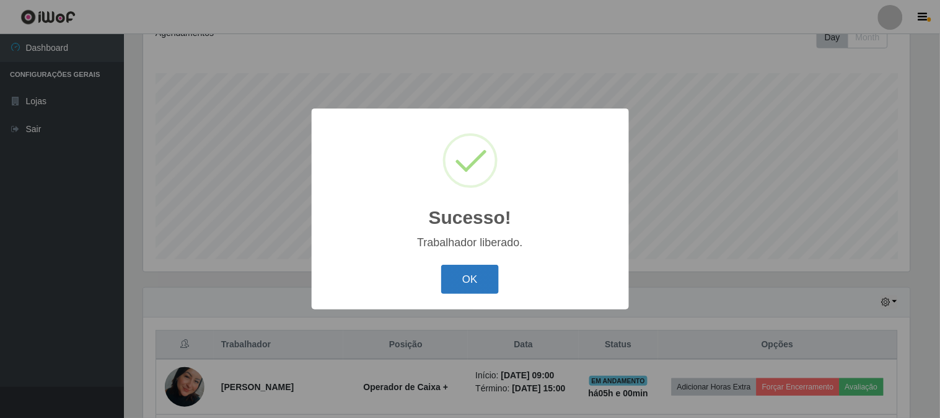
click at [494, 283] on button "OK" at bounding box center [470, 279] width 58 height 29
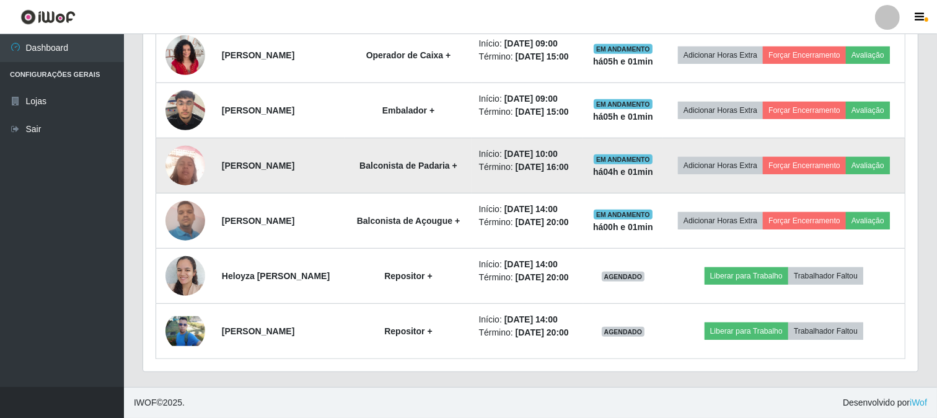
scroll to position [700, 0]
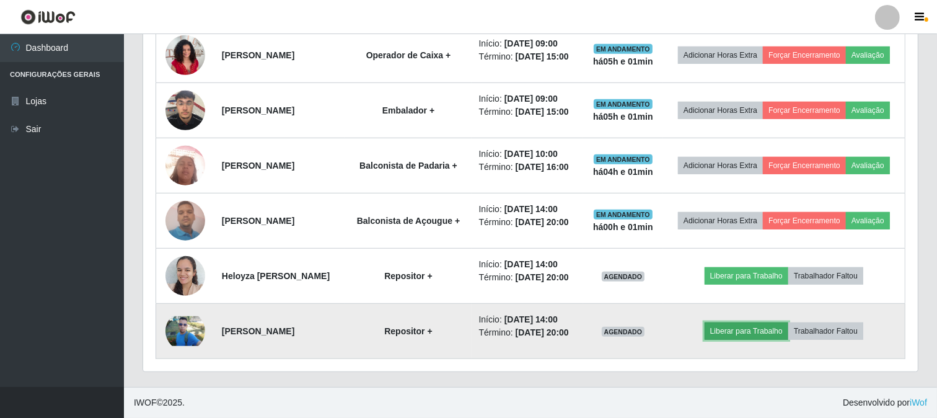
click at [748, 327] on button "Liberar para Trabalho" at bounding box center [747, 330] width 84 height 17
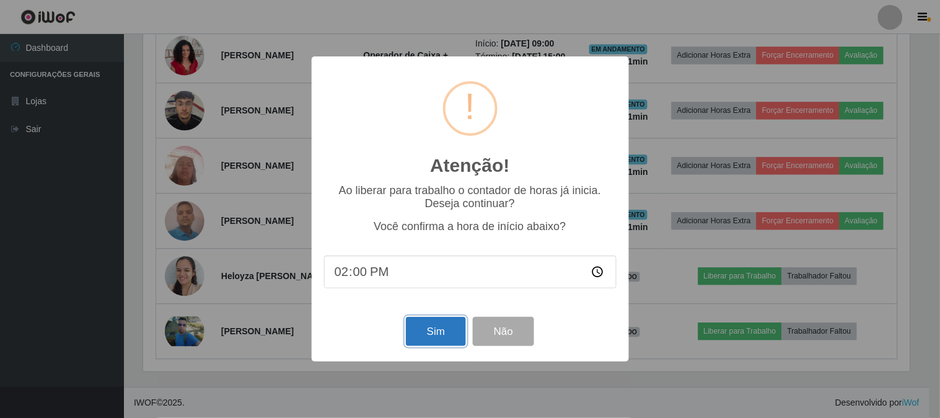
click at [451, 332] on button "Sim" at bounding box center [436, 331] width 60 height 29
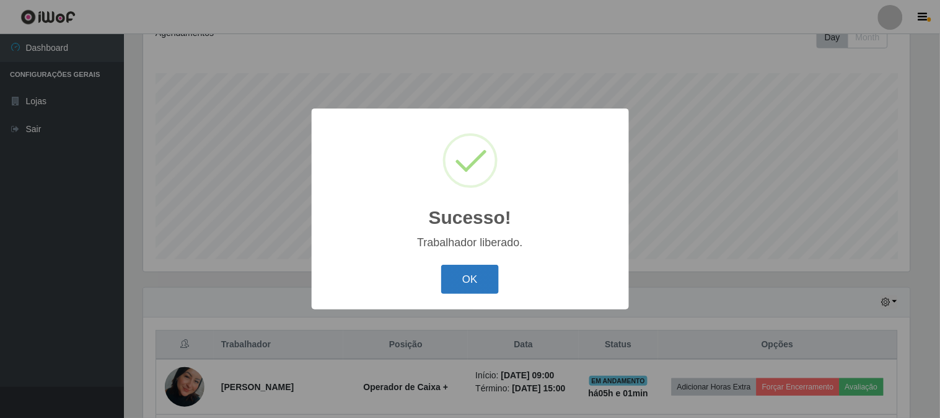
click at [462, 269] on button "OK" at bounding box center [470, 279] width 58 height 29
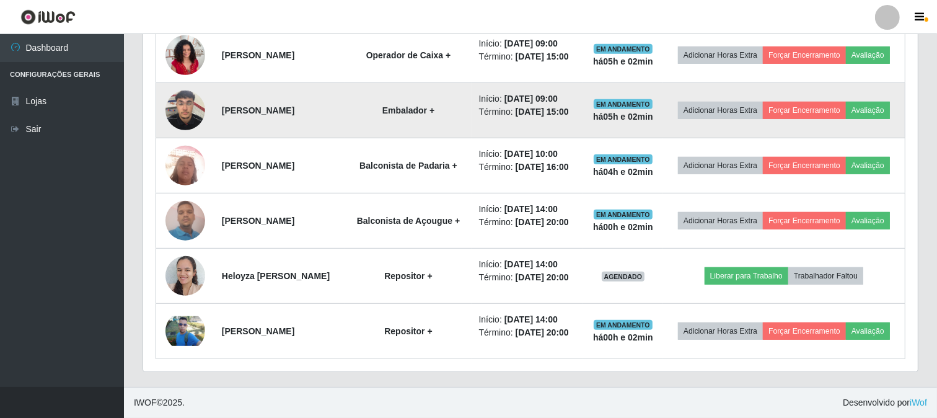
scroll to position [700, 0]
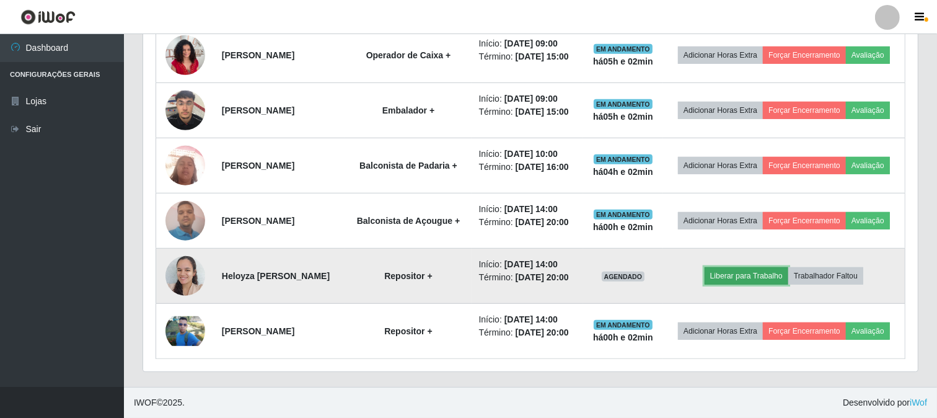
click at [743, 267] on button "Liberar para Trabalho" at bounding box center [747, 275] width 84 height 17
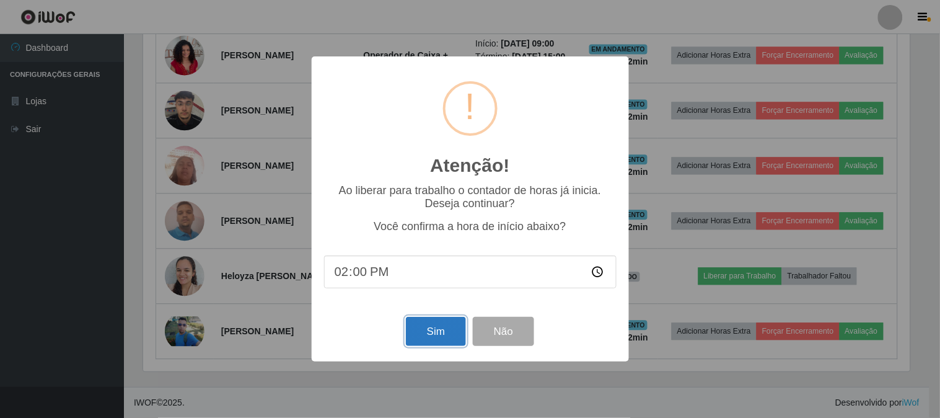
click at [451, 338] on button "Sim" at bounding box center [436, 331] width 60 height 29
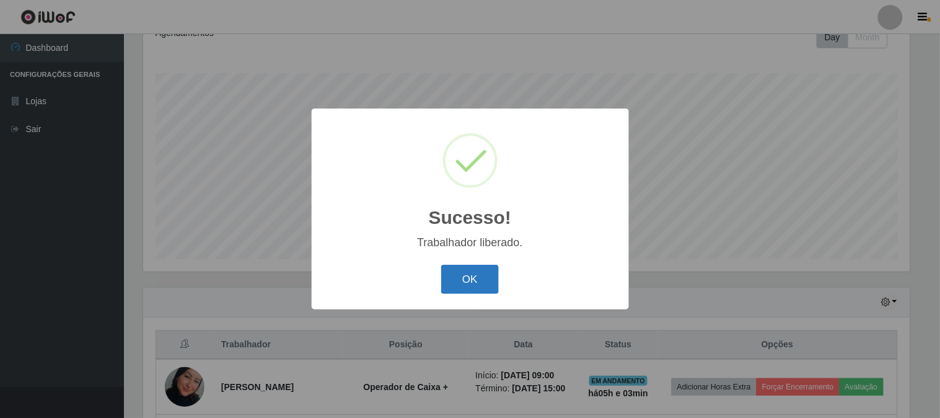
click at [455, 285] on button "OK" at bounding box center [470, 279] width 58 height 29
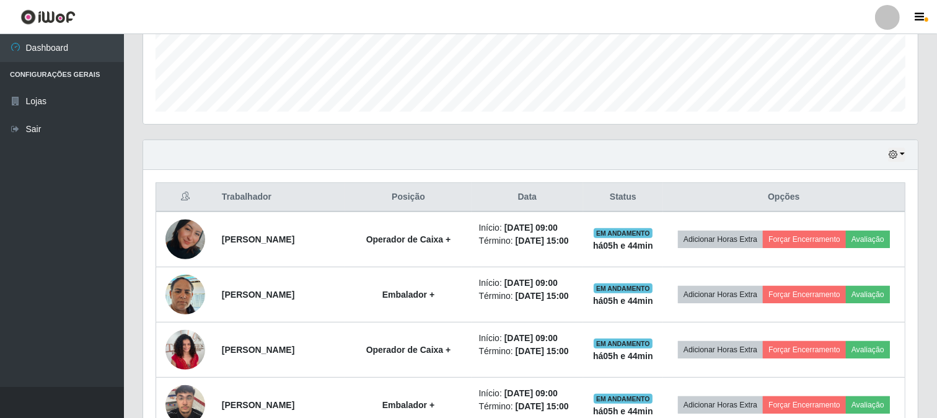
scroll to position [356, 0]
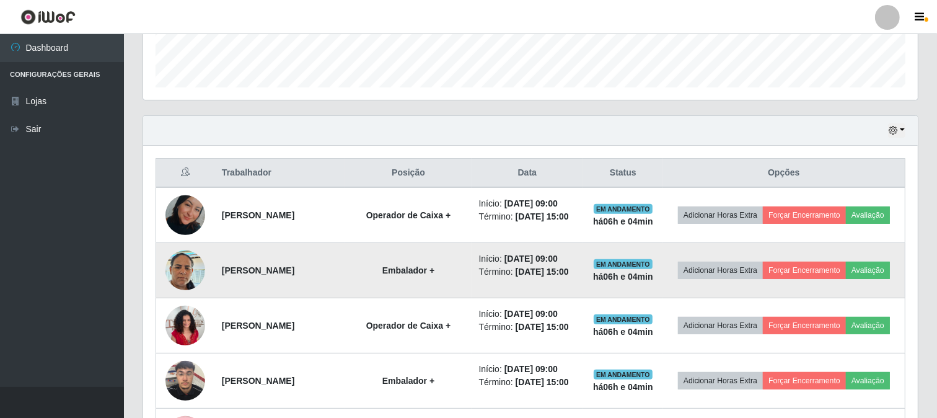
click at [769, 298] on td "Adicionar Horas Extra Forçar Encerramento Avaliação" at bounding box center [784, 270] width 242 height 55
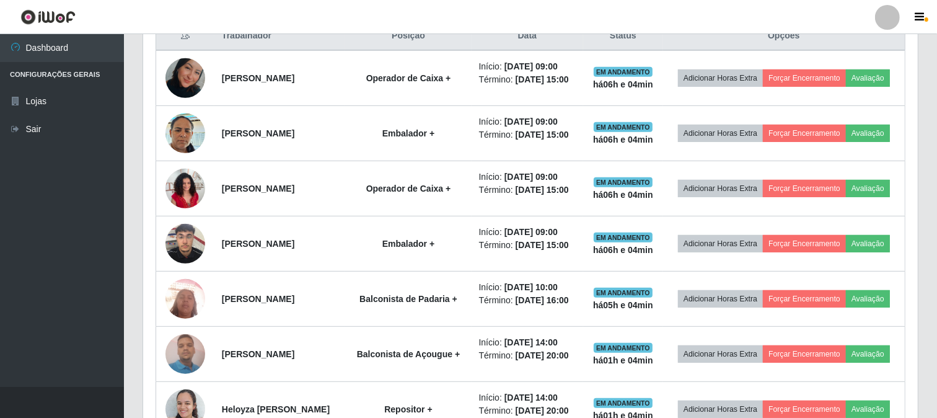
scroll to position [493, 0]
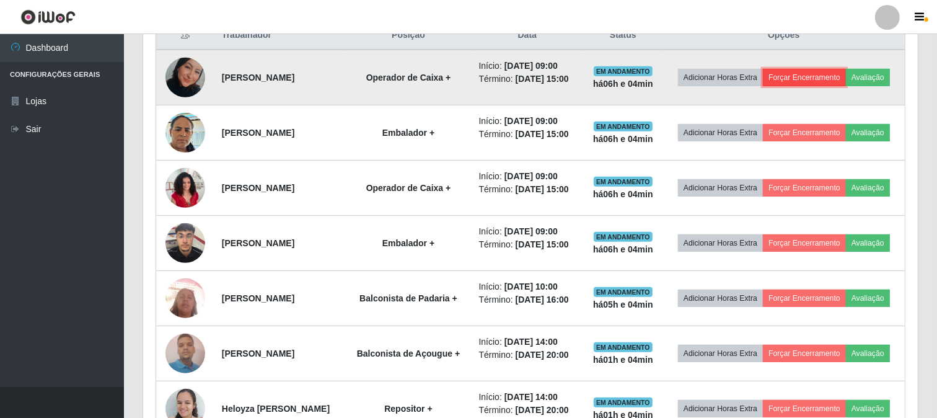
click at [846, 76] on button "Forçar Encerramento" at bounding box center [804, 77] width 83 height 17
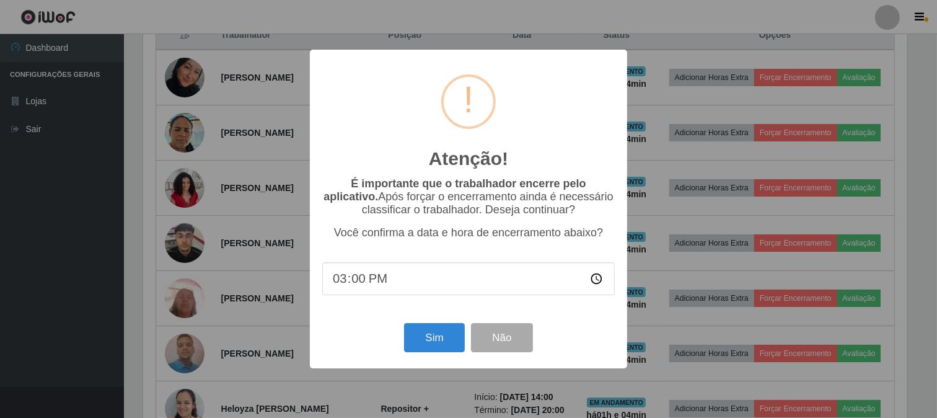
scroll to position [257, 767]
click at [424, 333] on button "Sim" at bounding box center [436, 337] width 60 height 29
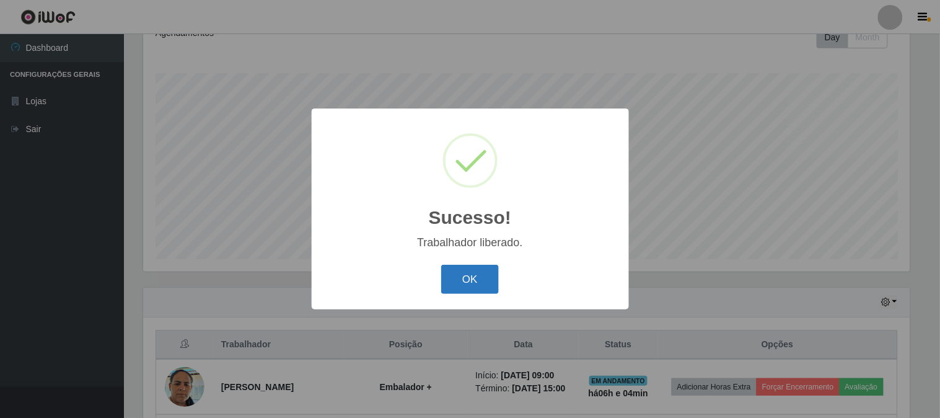
click at [480, 278] on button "OK" at bounding box center [470, 279] width 58 height 29
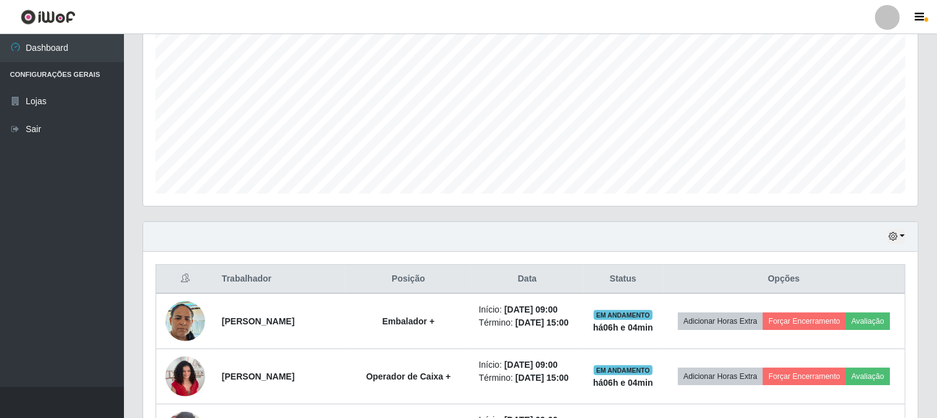
scroll to position [391, 0]
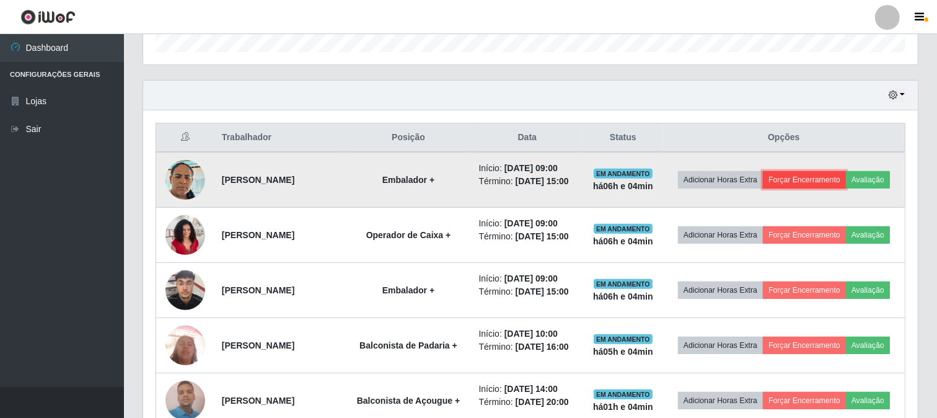
click at [846, 181] on button "Forçar Encerramento" at bounding box center [804, 179] width 83 height 17
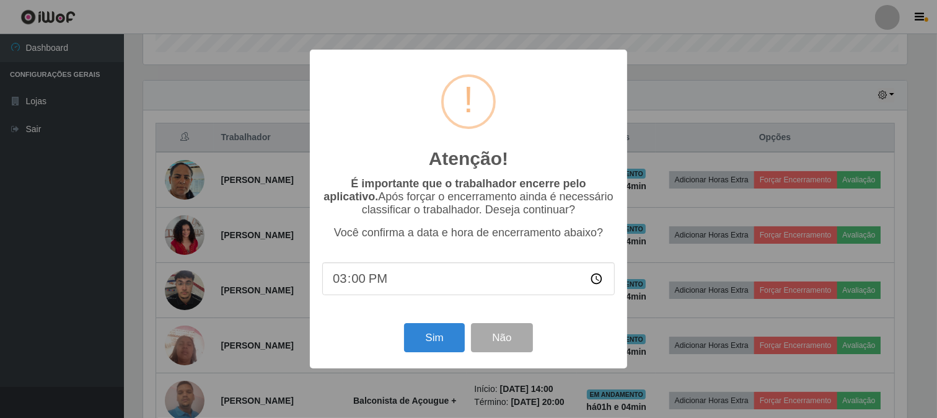
scroll to position [257, 767]
click at [441, 348] on button "Sim" at bounding box center [436, 337] width 60 height 29
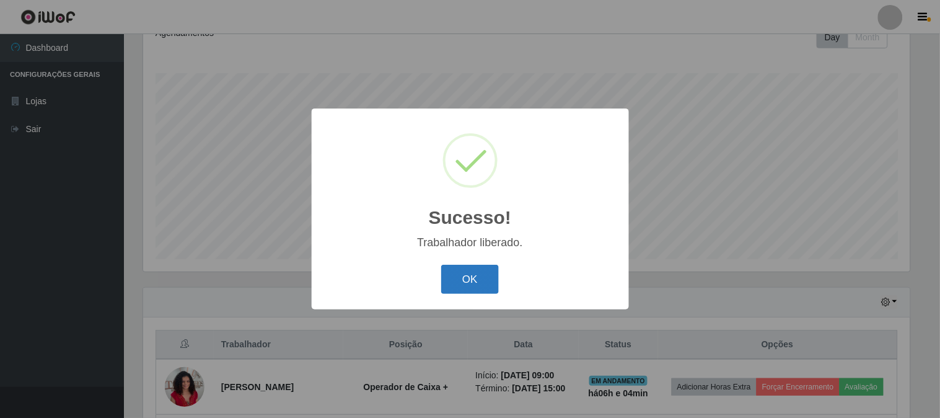
click at [479, 277] on button "OK" at bounding box center [470, 279] width 58 height 29
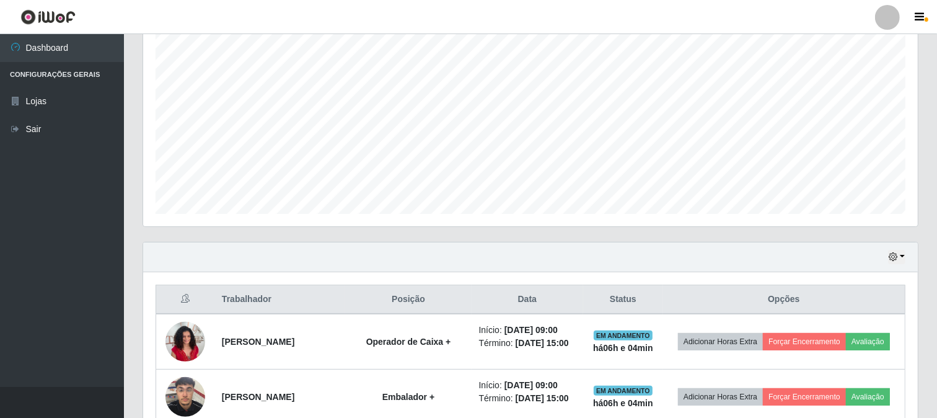
scroll to position [253, 0]
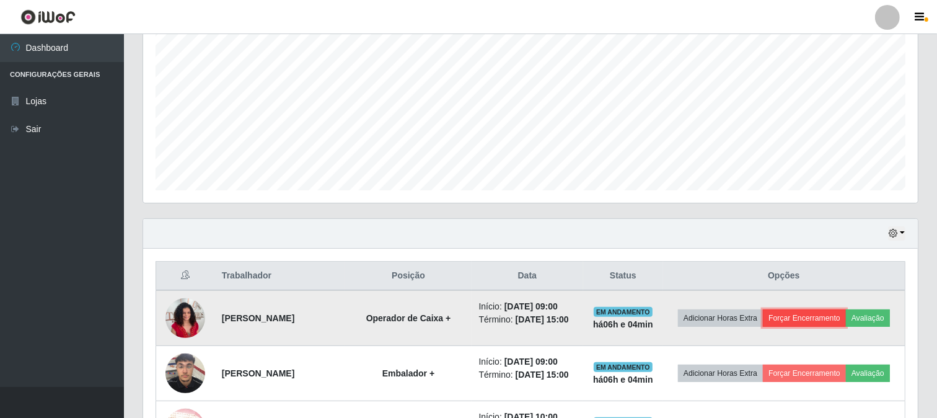
click at [846, 314] on button "Forçar Encerramento" at bounding box center [804, 317] width 83 height 17
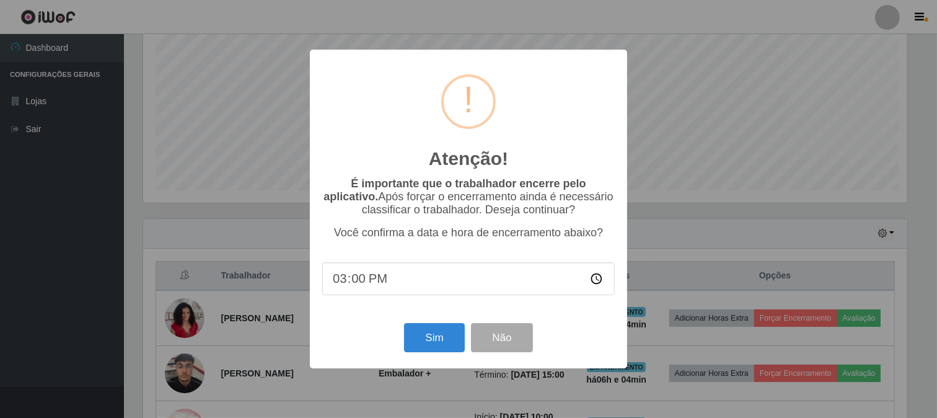
scroll to position [257, 767]
click at [446, 339] on button "Sim" at bounding box center [436, 337] width 60 height 29
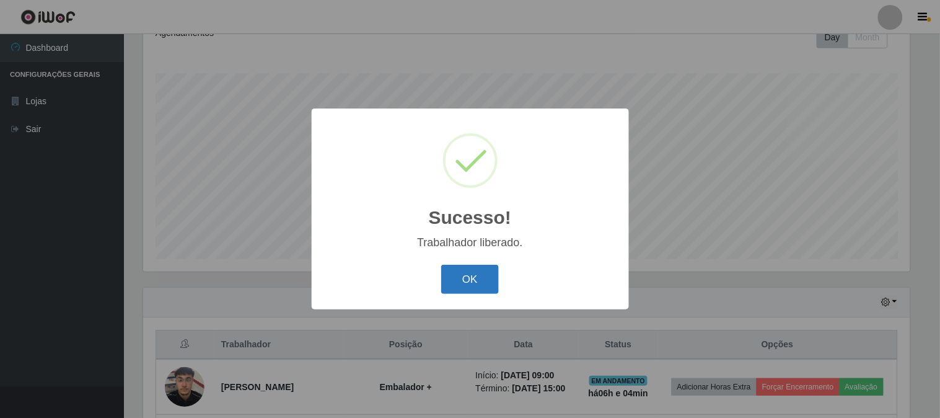
click at [457, 280] on button "OK" at bounding box center [470, 279] width 58 height 29
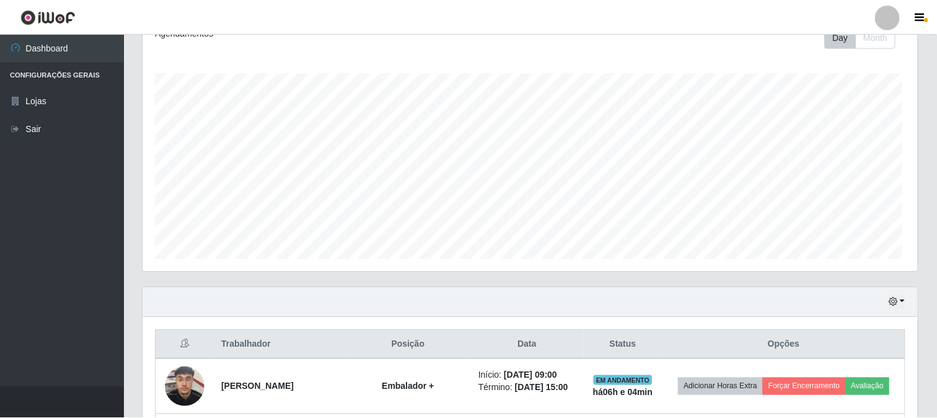
scroll to position [257, 775]
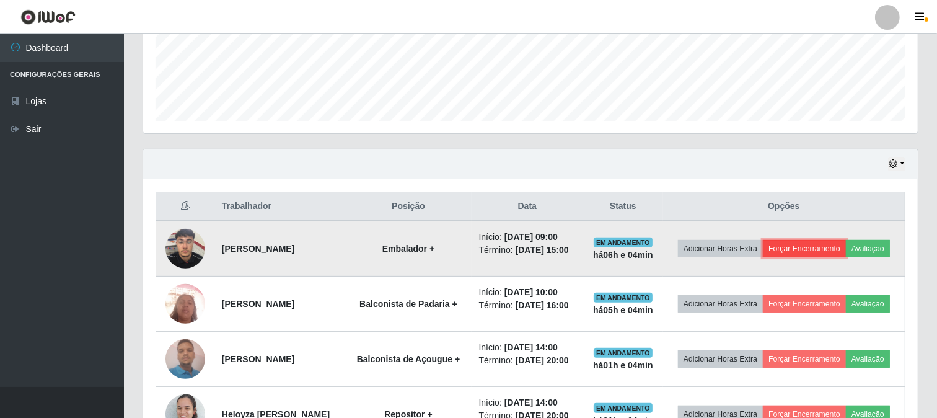
click at [846, 244] on button "Forçar Encerramento" at bounding box center [804, 248] width 83 height 17
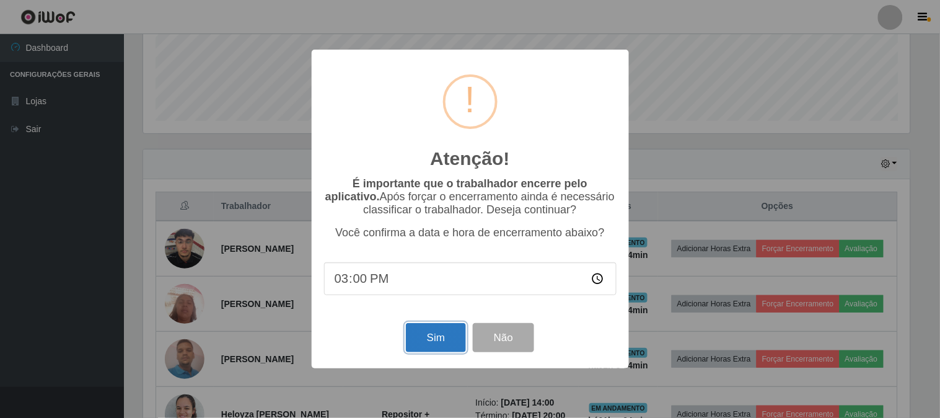
click at [456, 336] on button "Sim" at bounding box center [436, 337] width 60 height 29
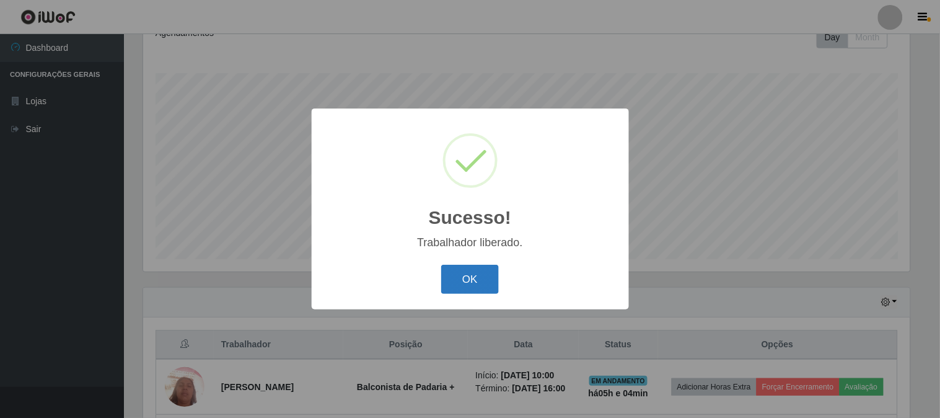
click at [469, 288] on button "OK" at bounding box center [470, 279] width 58 height 29
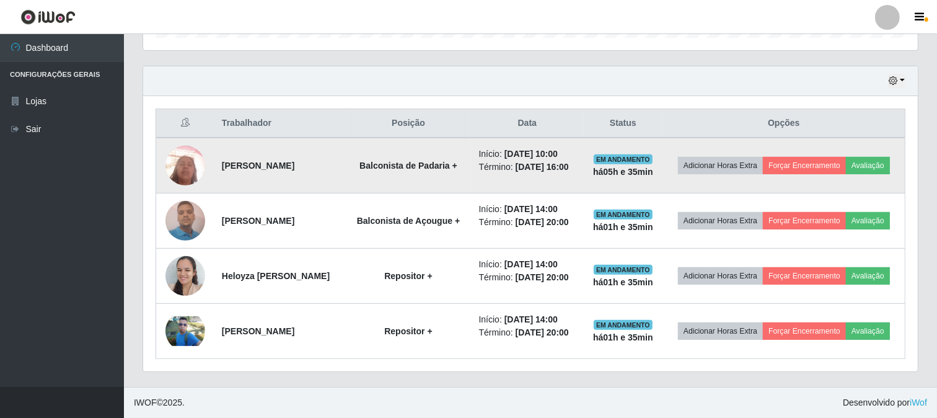
scroll to position [443, 0]
click at [846, 157] on button "Avaliação" at bounding box center [868, 165] width 44 height 17
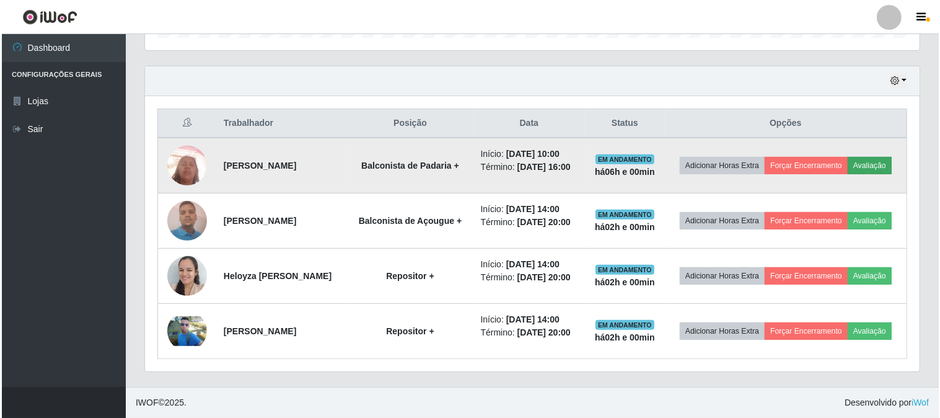
scroll to position [257, 767]
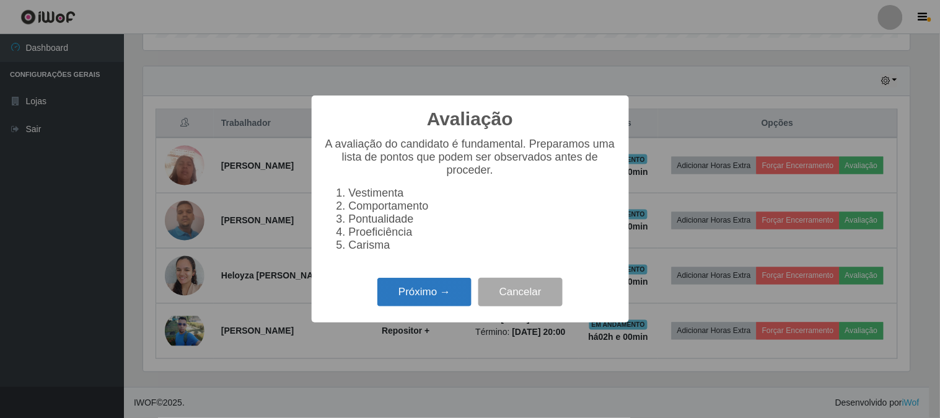
click at [390, 294] on button "Próximo →" at bounding box center [424, 292] width 94 height 29
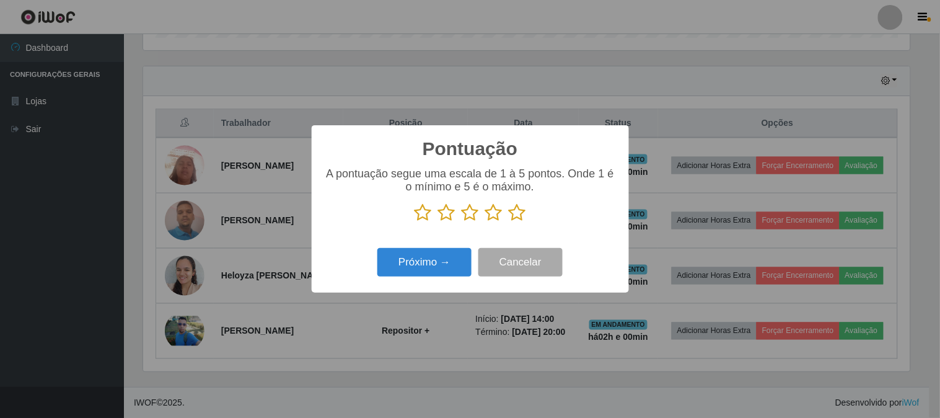
scroll to position [619564, 619054]
click at [518, 209] on icon at bounding box center [517, 212] width 17 height 19
click at [509, 222] on input "radio" at bounding box center [509, 222] width 0 height 0
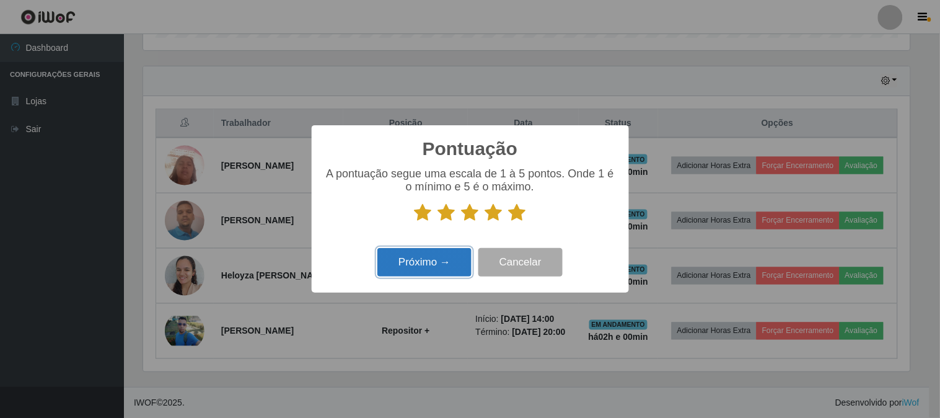
click at [422, 270] on button "Próximo →" at bounding box center [424, 262] width 94 height 29
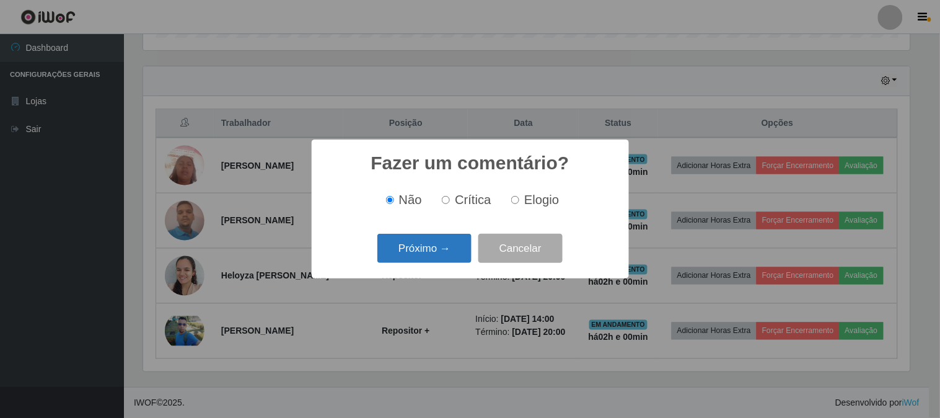
click at [419, 258] on button "Próximo →" at bounding box center [424, 248] width 94 height 29
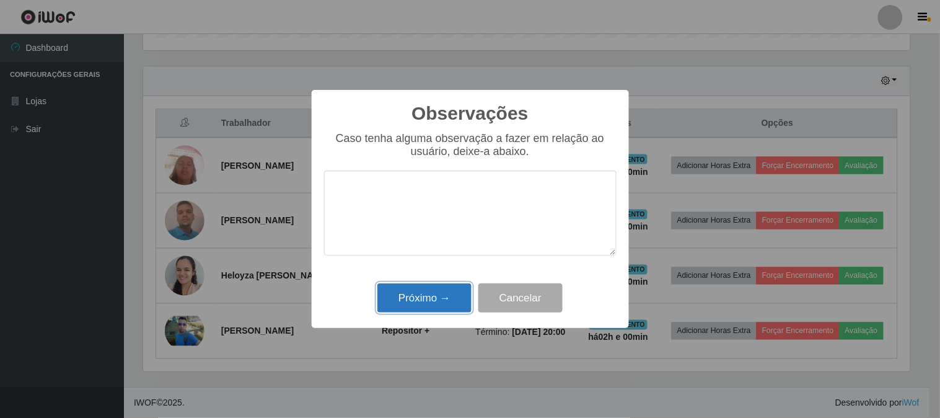
click at [423, 284] on button "Próximo →" at bounding box center [424, 297] width 94 height 29
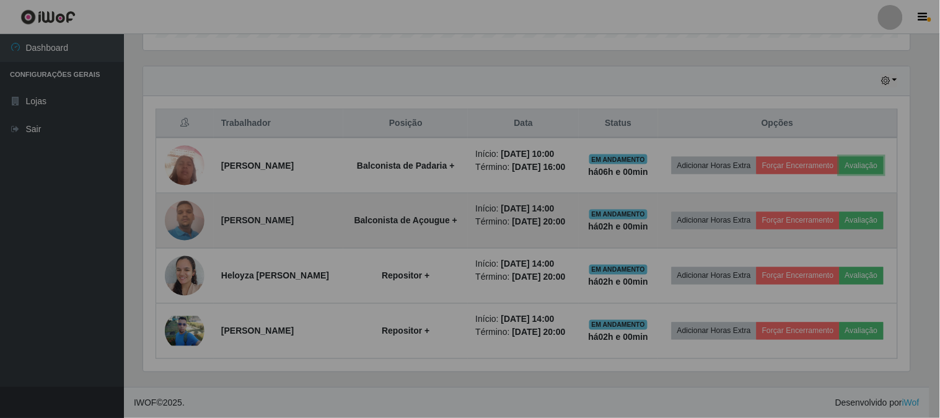
scroll to position [257, 775]
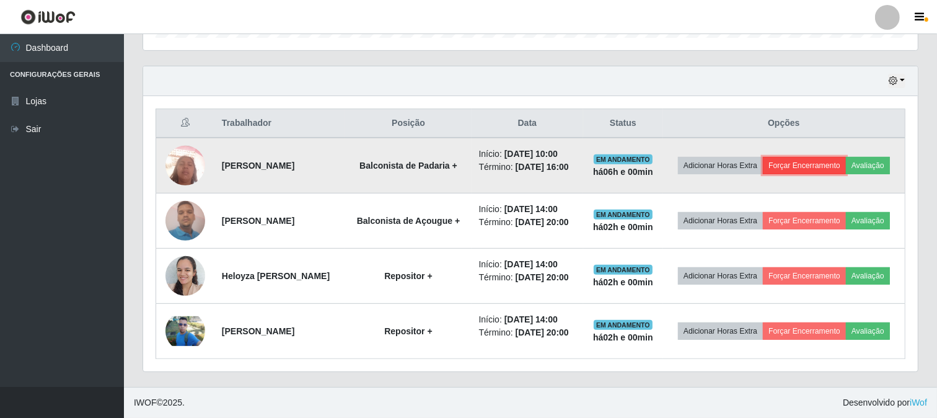
click at [846, 157] on button "Forçar Encerramento" at bounding box center [804, 165] width 83 height 17
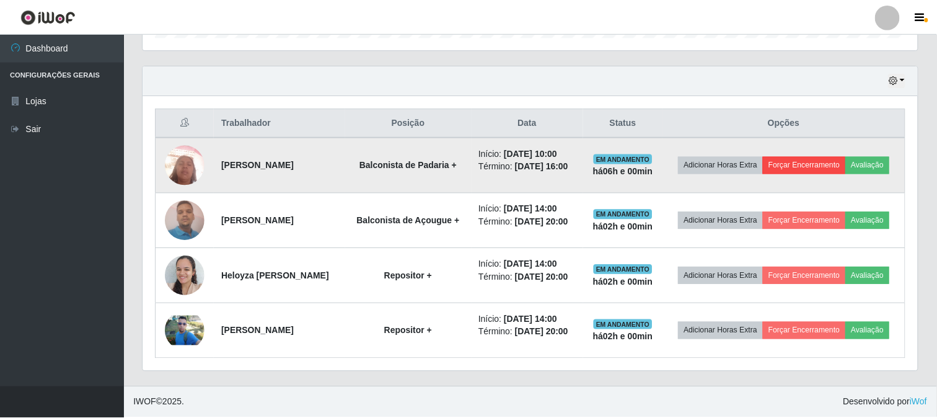
scroll to position [257, 767]
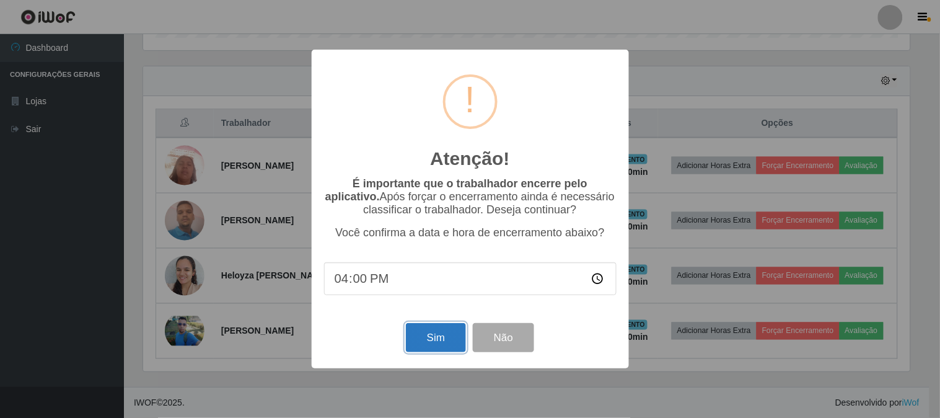
click at [423, 347] on button "Sim" at bounding box center [436, 337] width 60 height 29
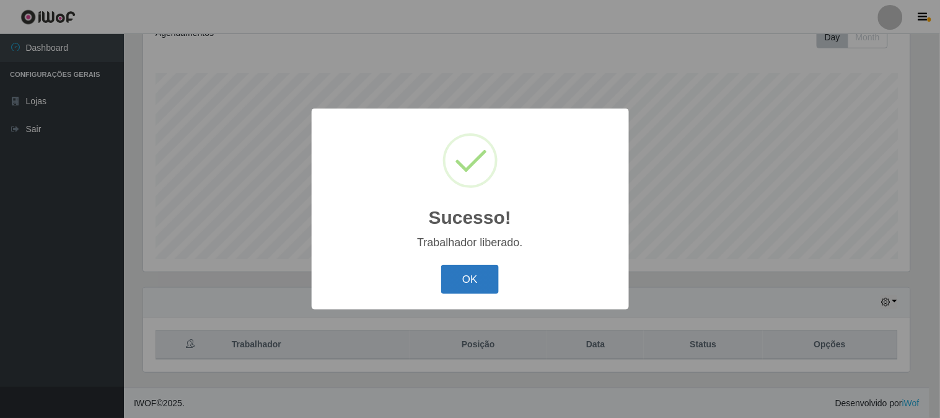
click at [475, 275] on button "OK" at bounding box center [470, 279] width 58 height 29
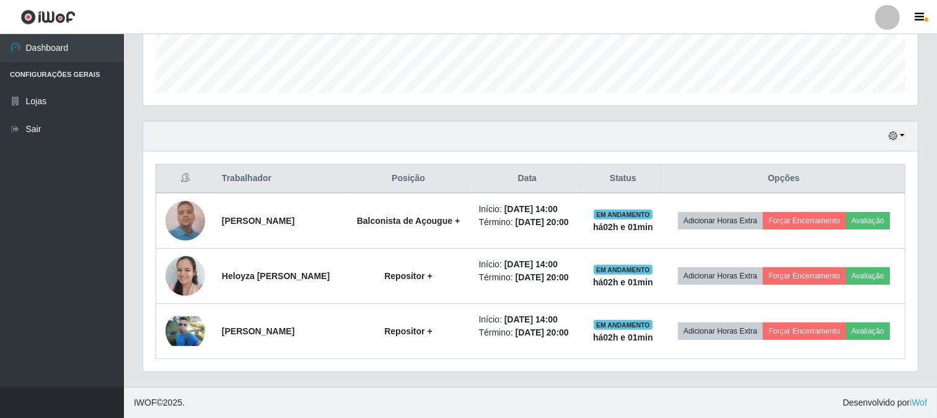
scroll to position [378, 0]
